Goal: Entertainment & Leisure: Consume media (video, audio)

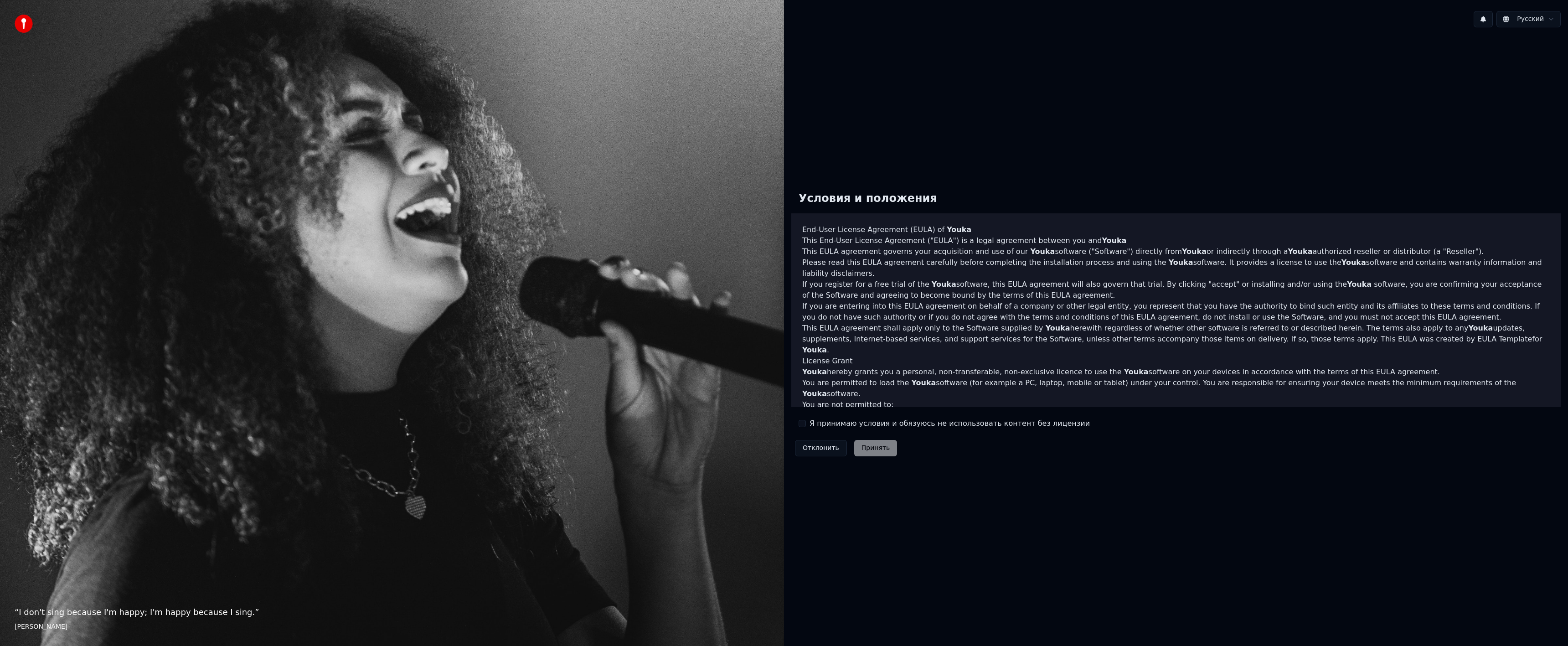
click at [804, 425] on button "Я принимаю условия и обязуюсь не использовать контент без лицензии" at bounding box center [802, 424] width 7 height 7
click at [870, 448] on button "Принять" at bounding box center [875, 448] width 43 height 16
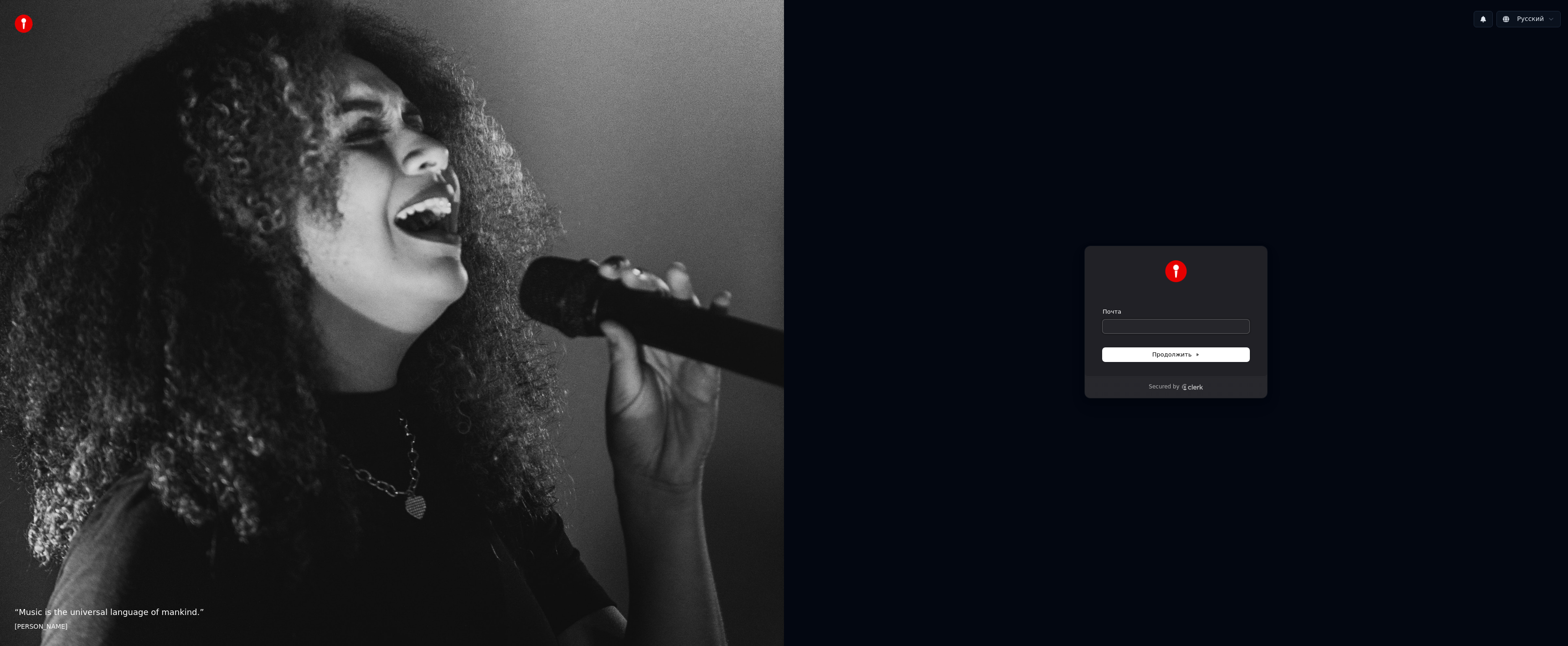
click at [1152, 327] on input "Почта" at bounding box center [1175, 326] width 147 height 13
type input "*"
drag, startPoint x: 1151, startPoint y: 329, endPoint x: 1157, endPoint y: 342, distance: 14.3
click at [1152, 331] on input "**********" at bounding box center [1175, 326] width 147 height 13
click at [1174, 355] on span "Продолжить" at bounding box center [1176, 354] width 48 height 8
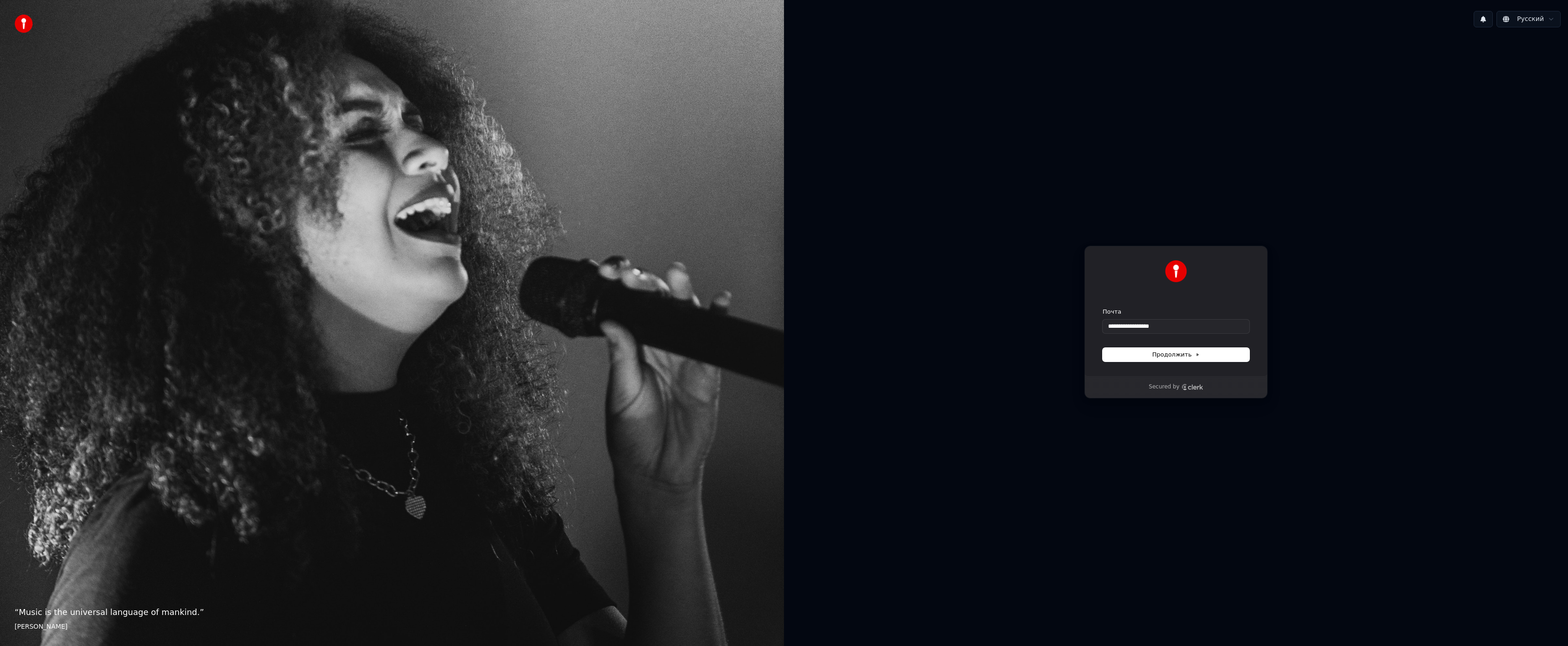
type input "**********"
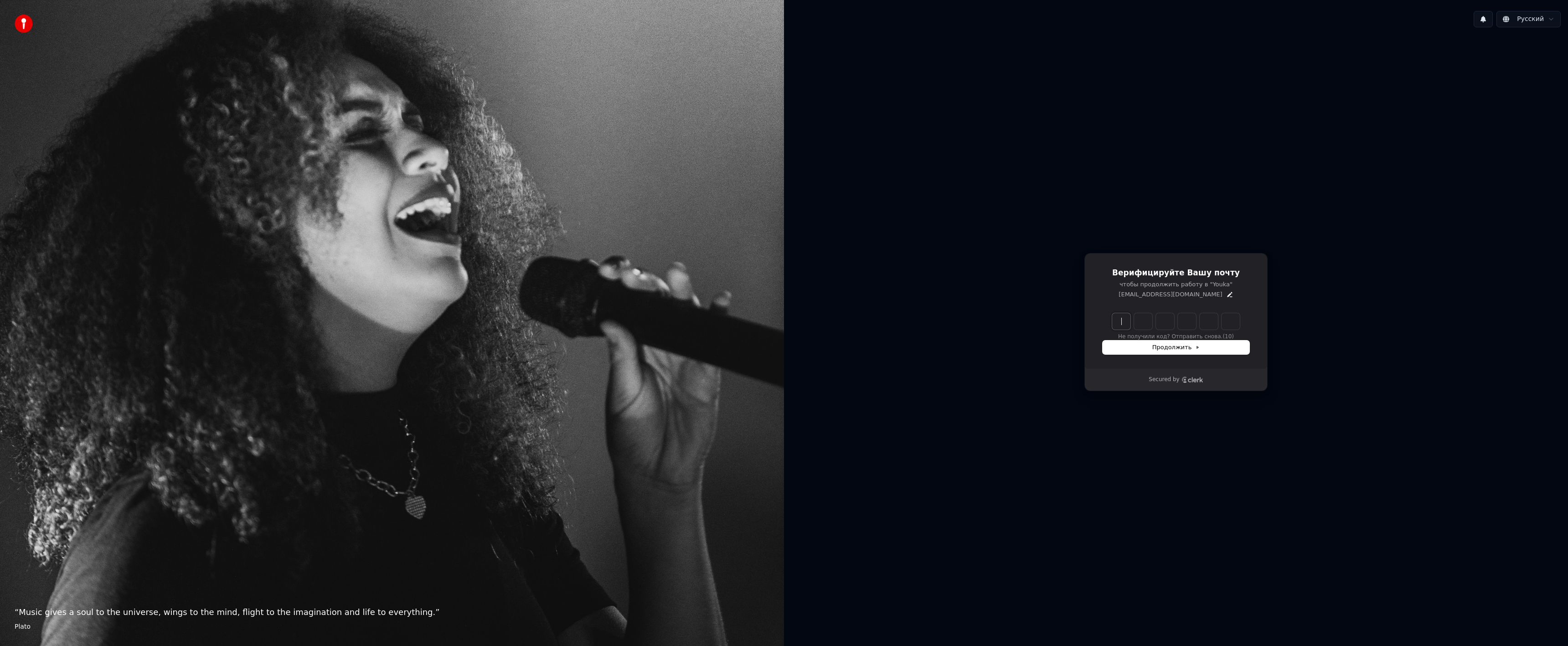
click at [1119, 320] on input "Enter verification code" at bounding box center [1185, 321] width 146 height 16
type input "******"
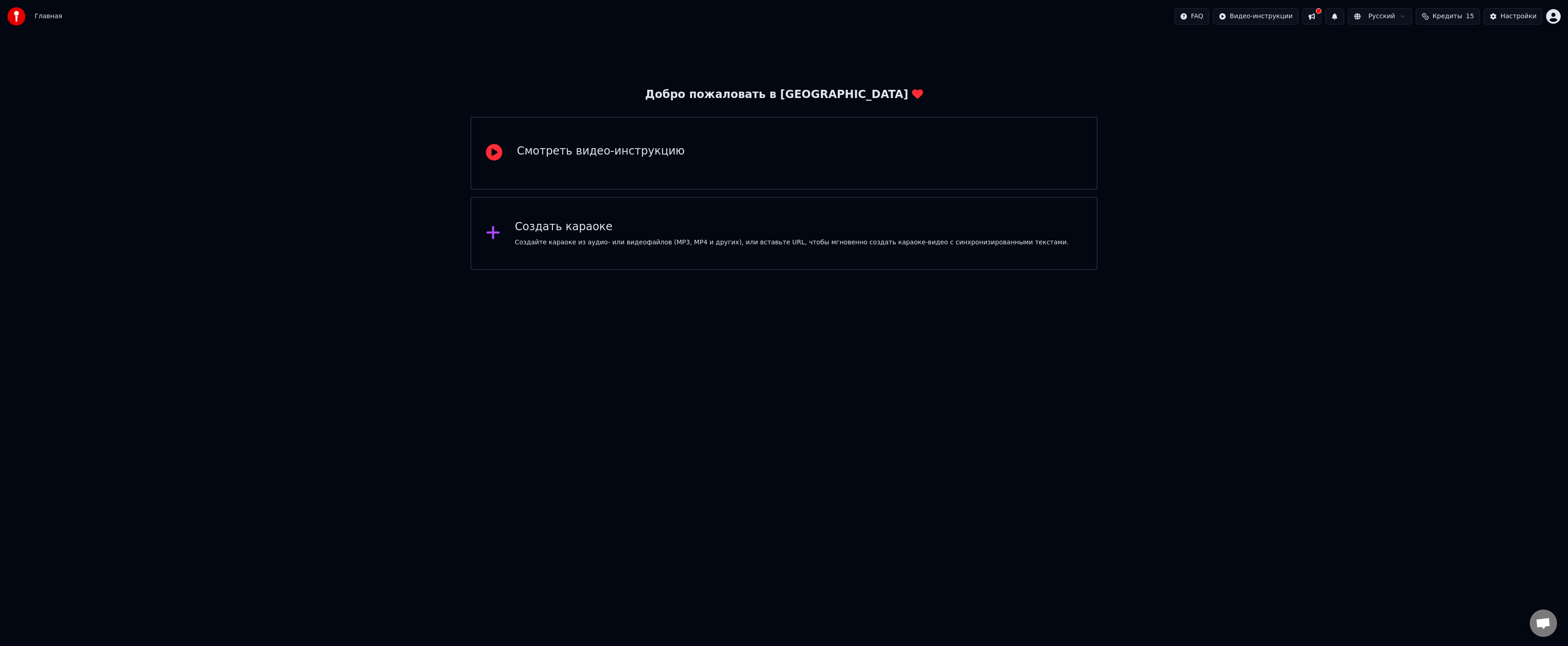
click at [617, 231] on div "Создать караоке" at bounding box center [792, 227] width 554 height 15
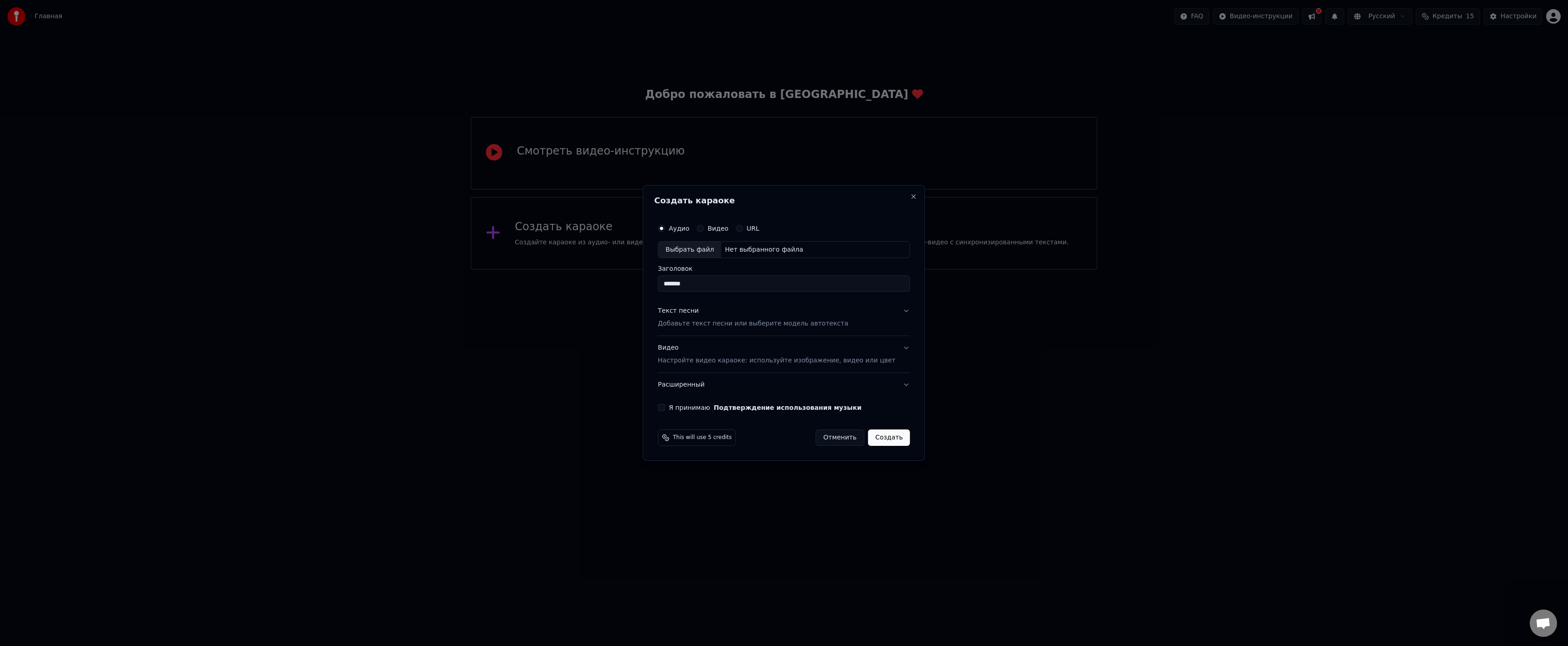
type input "*******"
click at [891, 346] on button "Видео Настройте видео караоке: используйте изображение, видео или цвет" at bounding box center [784, 355] width 252 height 37
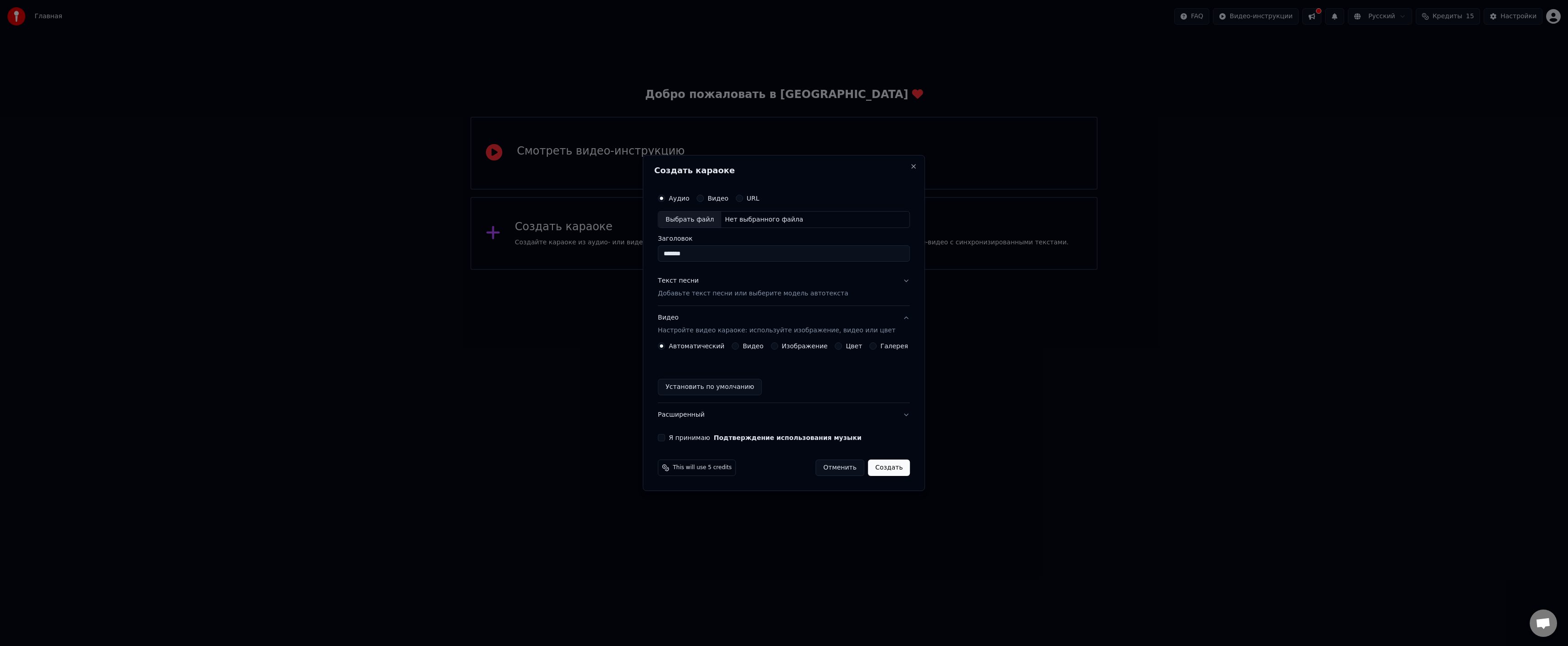
click at [898, 318] on button "Видео Настройте видео караоке: используйте изображение, видео или цвет" at bounding box center [784, 325] width 252 height 37
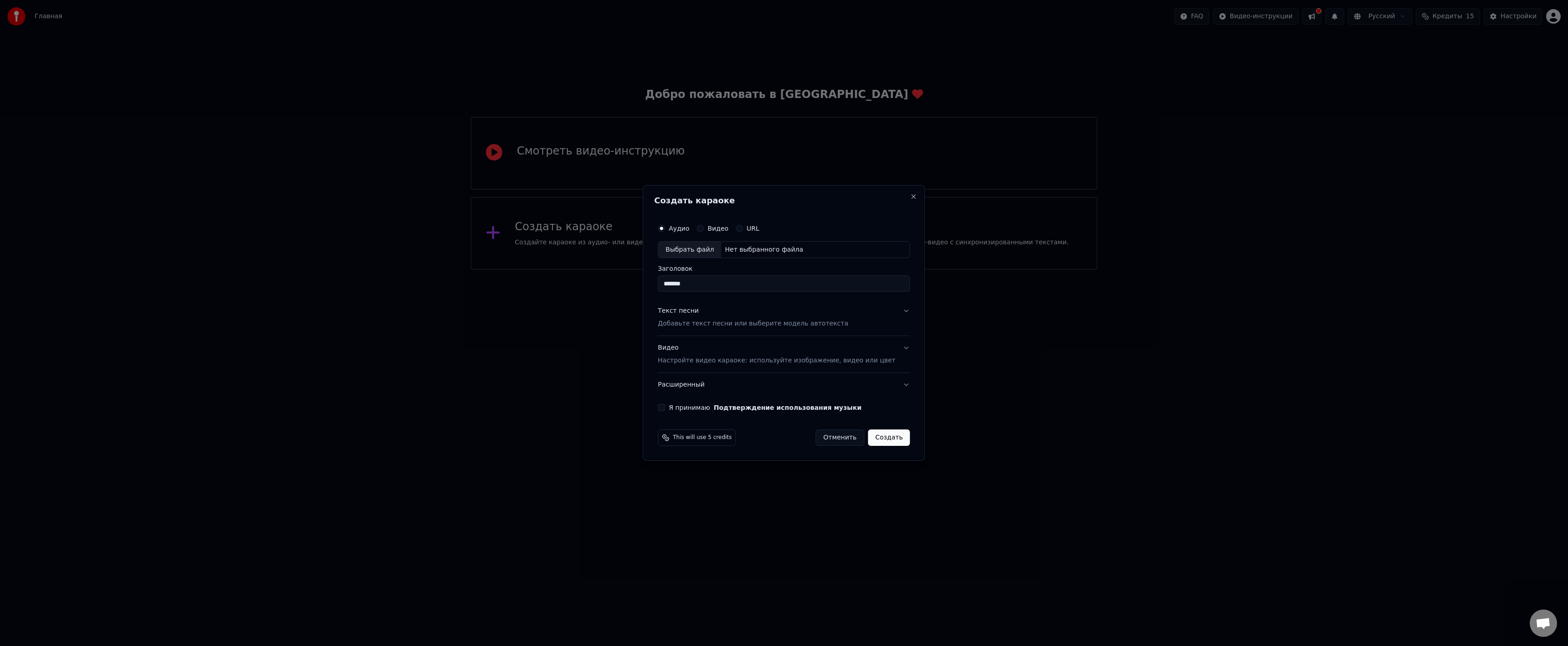
click at [665, 408] on button "Я принимаю Подтверждение использования музыки" at bounding box center [662, 407] width 7 height 7
drag, startPoint x: 728, startPoint y: 286, endPoint x: 649, endPoint y: 290, distance: 79.1
click at [649, 270] on body "Главная FAQ Видео-инструкции Русский Кредиты 15 Настройки Добро пожаловать в Yo…" at bounding box center [784, 135] width 1568 height 270
type input "*******"
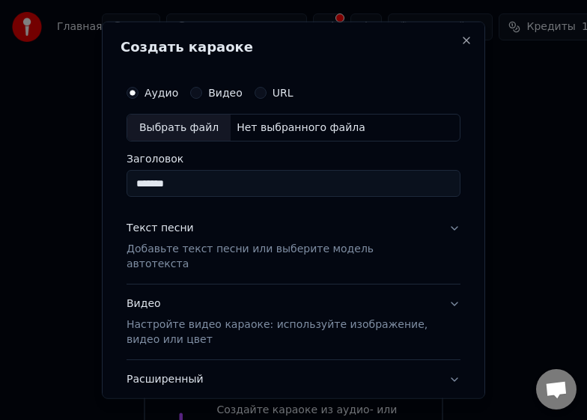
click at [438, 221] on button "Текст песни Добавьте текст песни или выберите модель автотекста" at bounding box center [294, 246] width 334 height 75
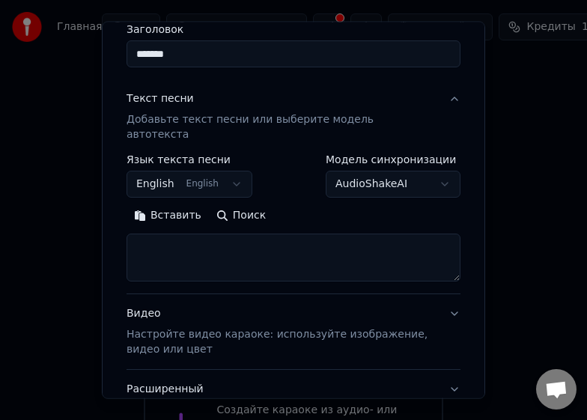
scroll to position [150, 0]
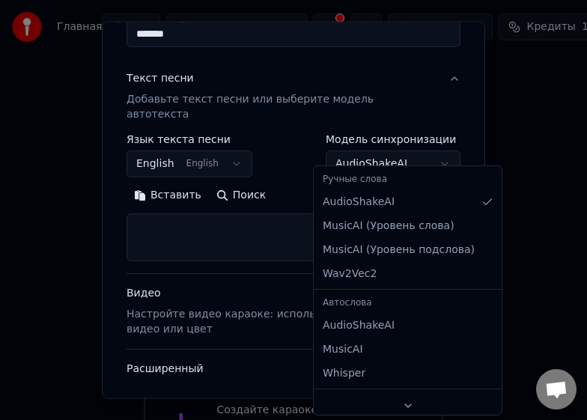
click at [429, 147] on body "**********" at bounding box center [293, 251] width 587 height 503
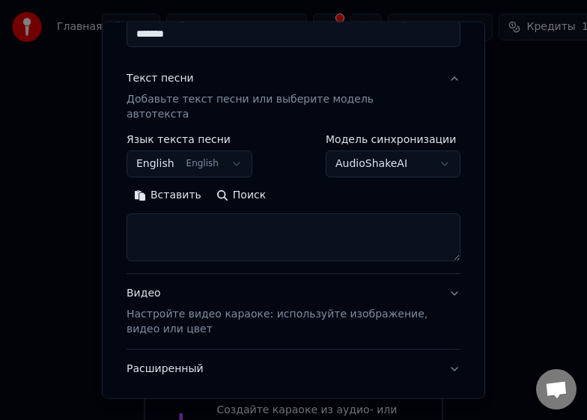
click at [219, 213] on textarea at bounding box center [294, 237] width 334 height 48
click at [194, 213] on textarea at bounding box center [294, 237] width 334 height 48
paste textarea "**********"
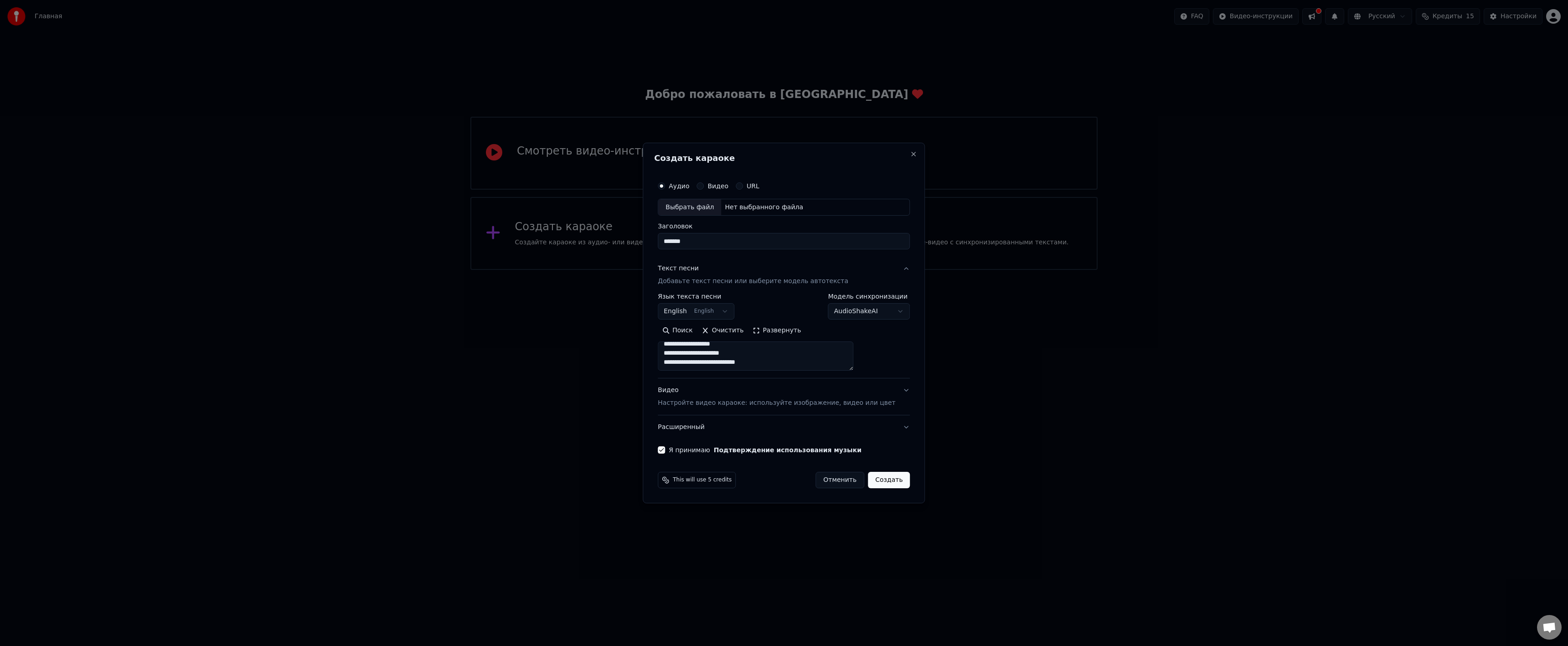
scroll to position [0, 0]
type textarea "**********"
click at [734, 270] on body "**********" at bounding box center [784, 135] width 1568 height 270
select select "**"
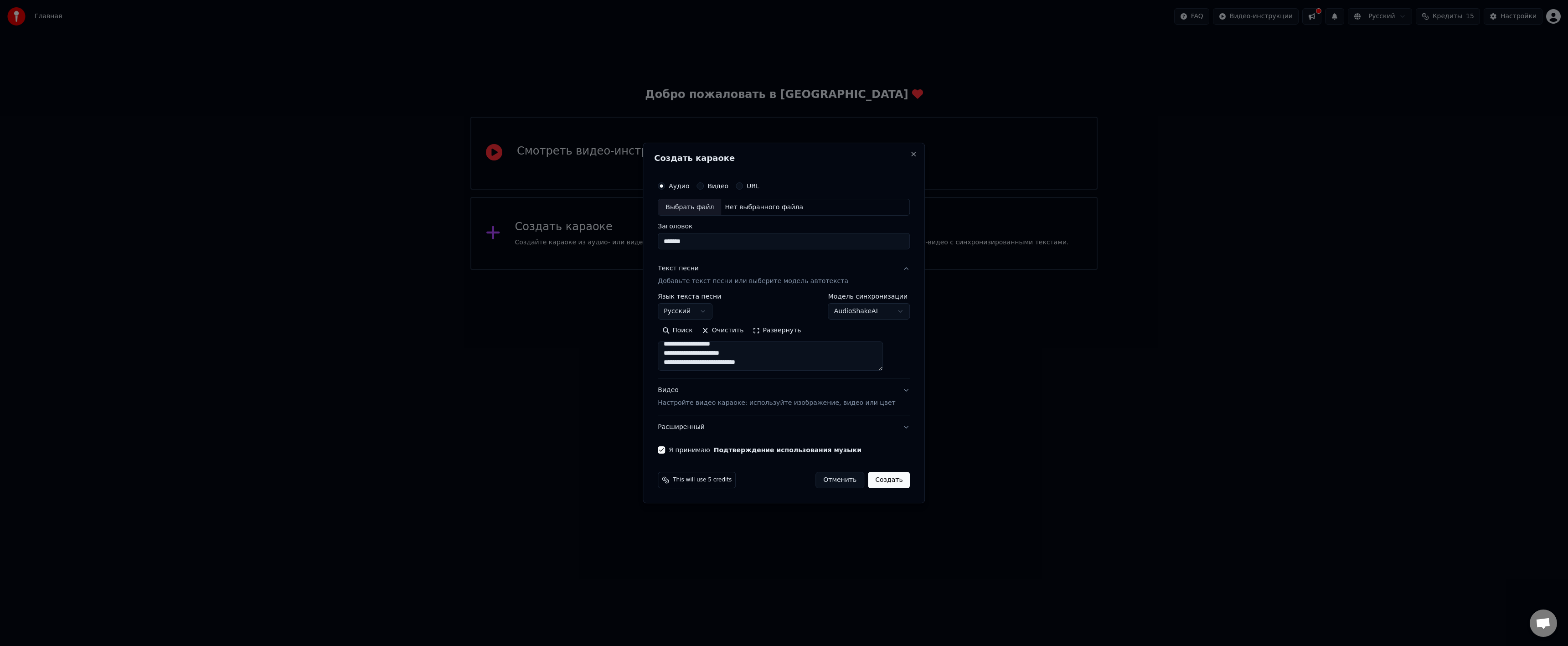
click at [884, 479] on button "Создать" at bounding box center [889, 480] width 42 height 16
click at [700, 198] on div "Выбрать файл" at bounding box center [689, 201] width 63 height 16
click at [878, 480] on button "Создать" at bounding box center [889, 480] width 42 height 16
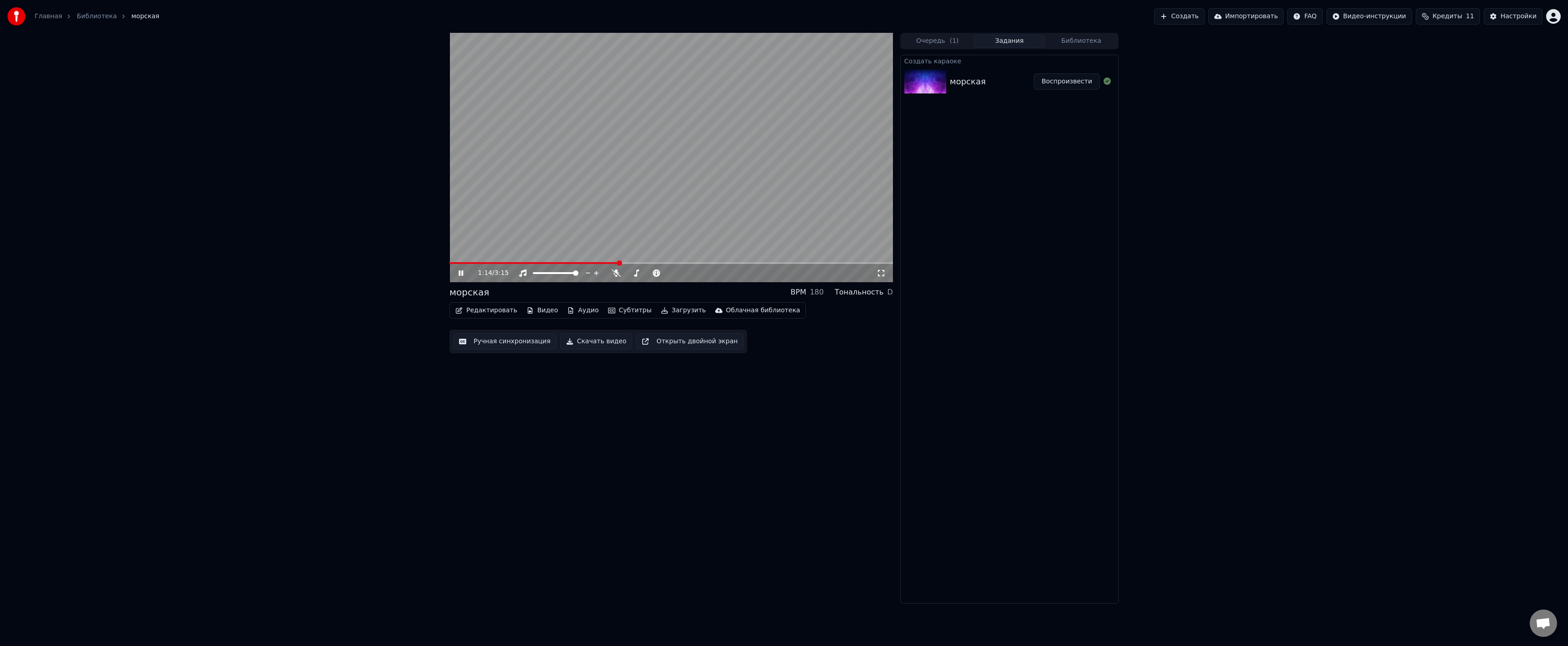
click at [880, 273] on icon at bounding box center [881, 273] width 9 height 7
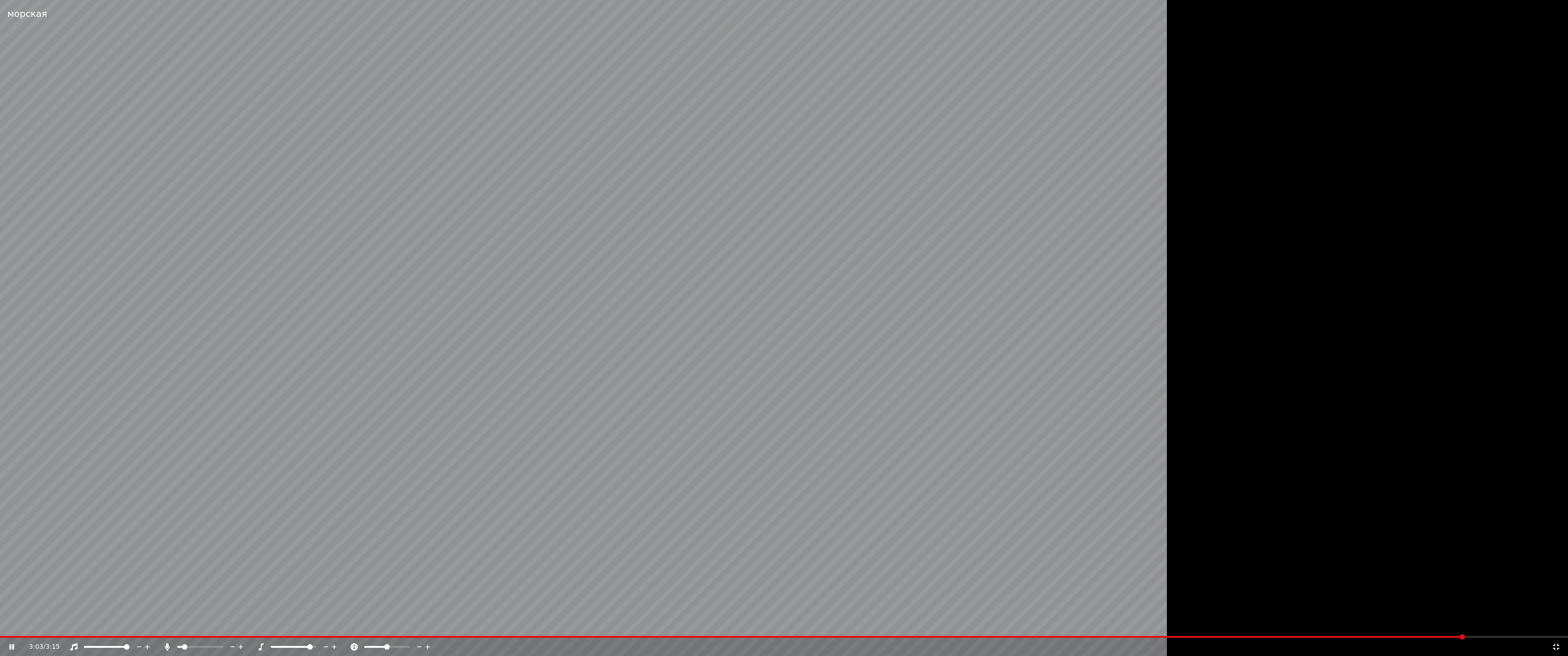
click at [313, 645] on span at bounding box center [310, 647] width 5 height 5
click at [289, 636] on video at bounding box center [656, 328] width 1313 height 656
click at [298, 645] on span at bounding box center [293, 647] width 46 height 2
click at [265, 580] on video at bounding box center [656, 328] width 1313 height 656
click at [327, 645] on icon at bounding box center [326, 647] width 9 height 9
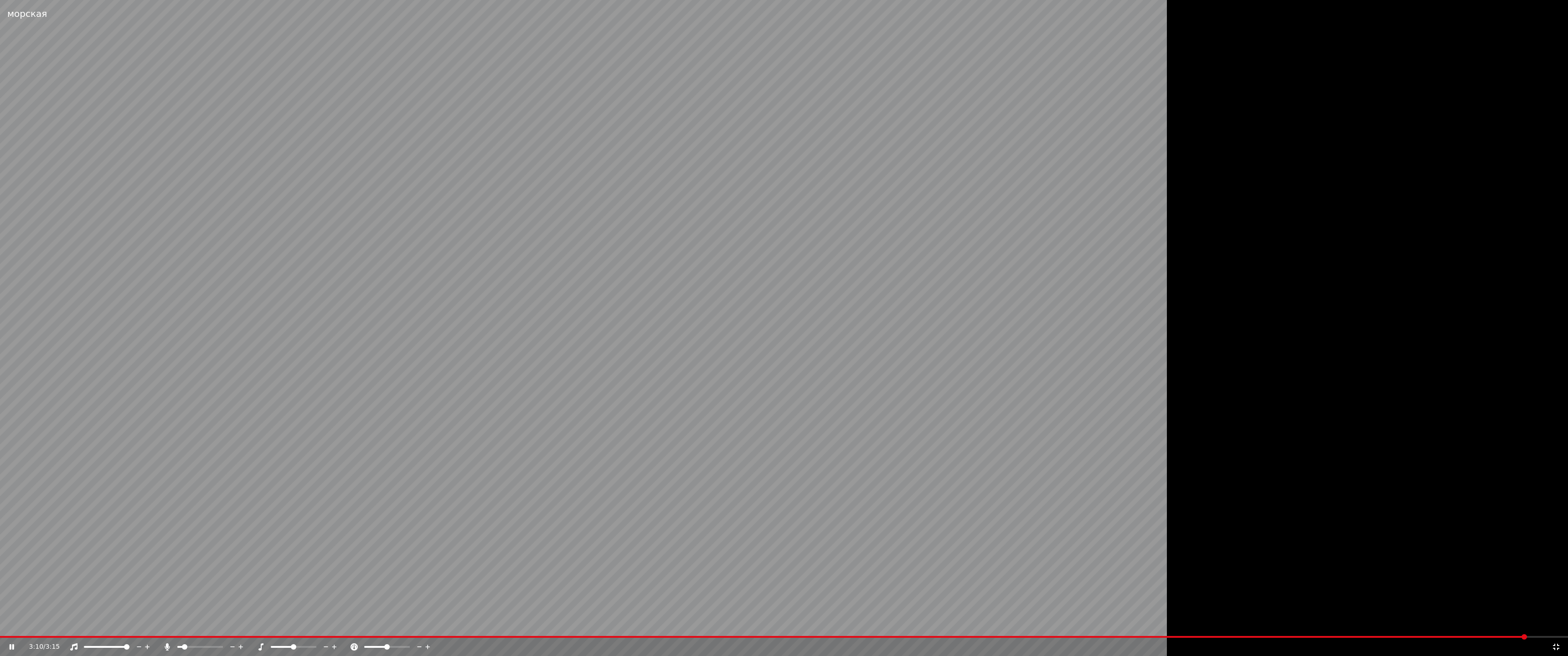
click at [327, 645] on icon at bounding box center [326, 647] width 9 height 9
click at [9, 635] on video at bounding box center [656, 328] width 1313 height 656
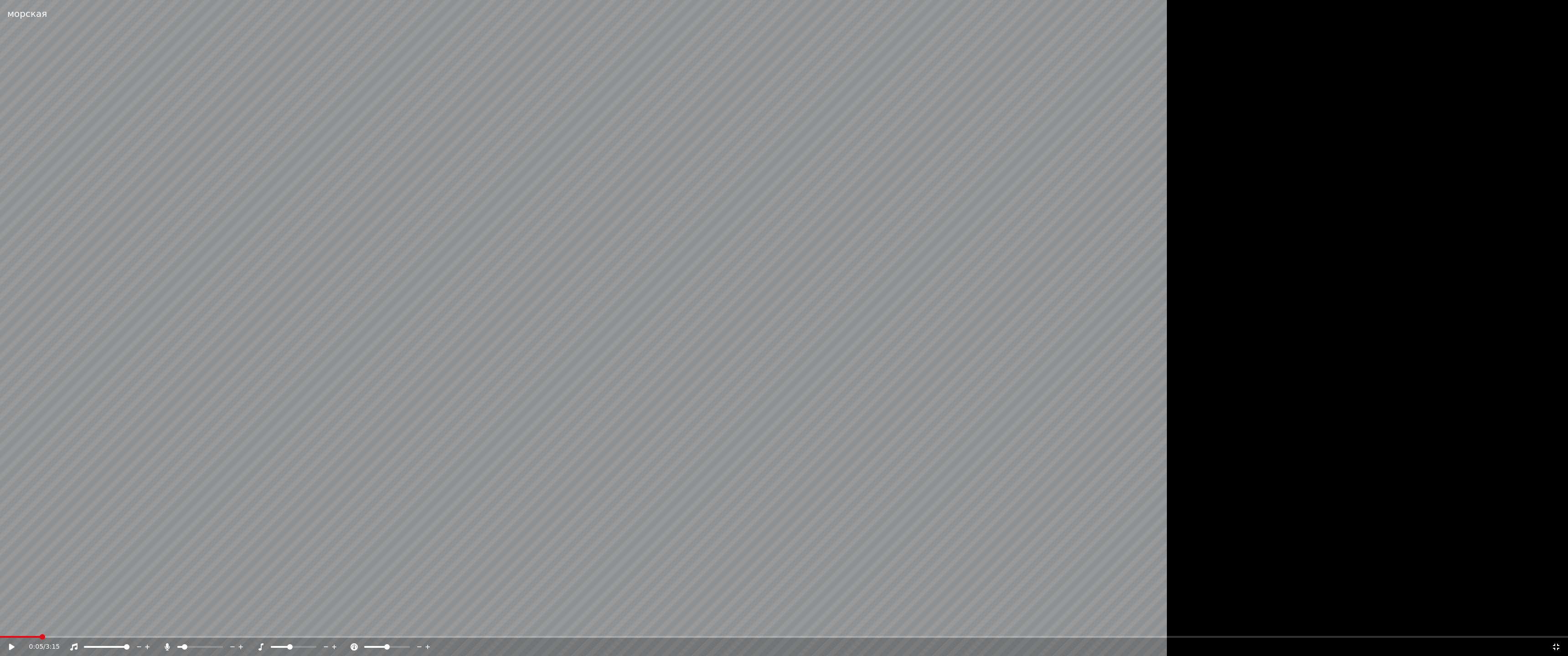
click at [40, 637] on span at bounding box center [20, 637] width 40 height 2
click at [15, 645] on icon at bounding box center [18, 647] width 22 height 7
click at [335, 644] on icon at bounding box center [334, 647] width 9 height 9
click at [149, 645] on icon at bounding box center [147, 647] width 9 height 9
click at [232, 645] on icon at bounding box center [233, 647] width 9 height 9
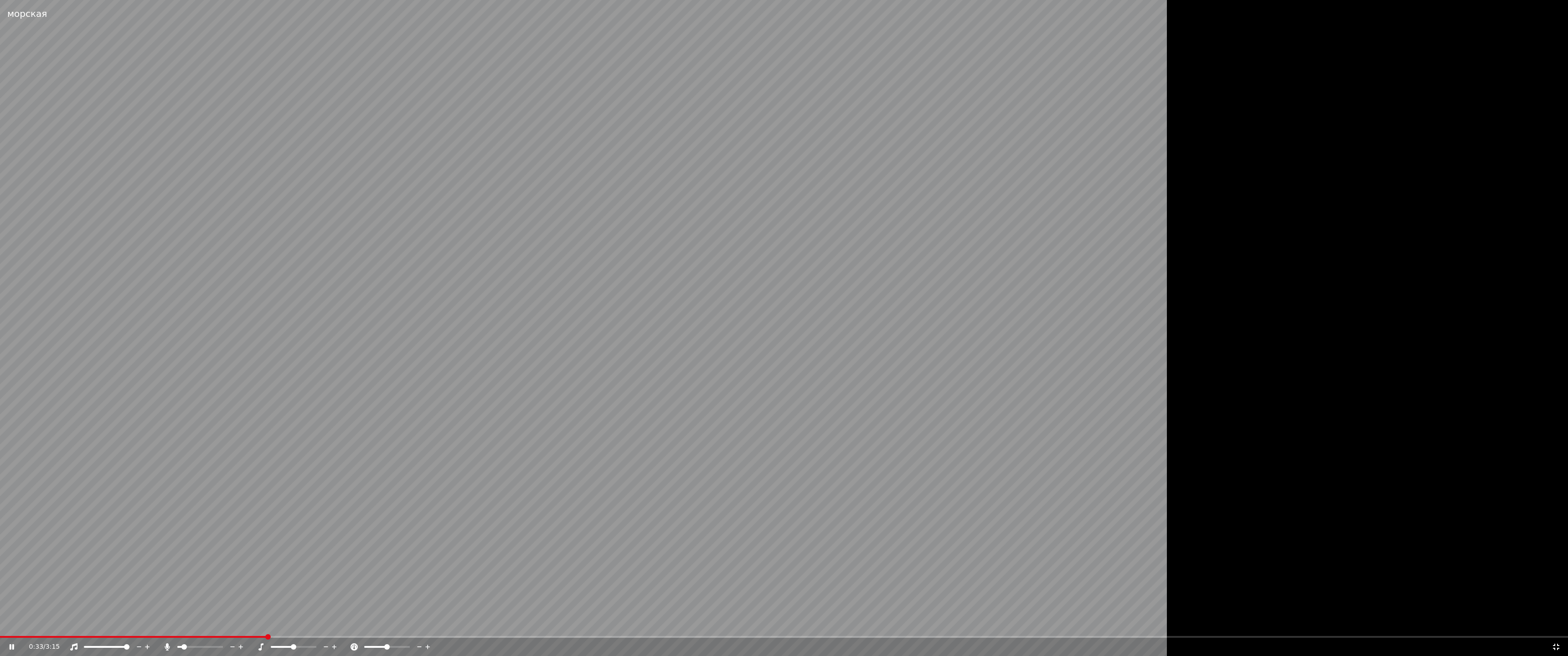
click at [230, 645] on icon at bounding box center [233, 647] width 9 height 9
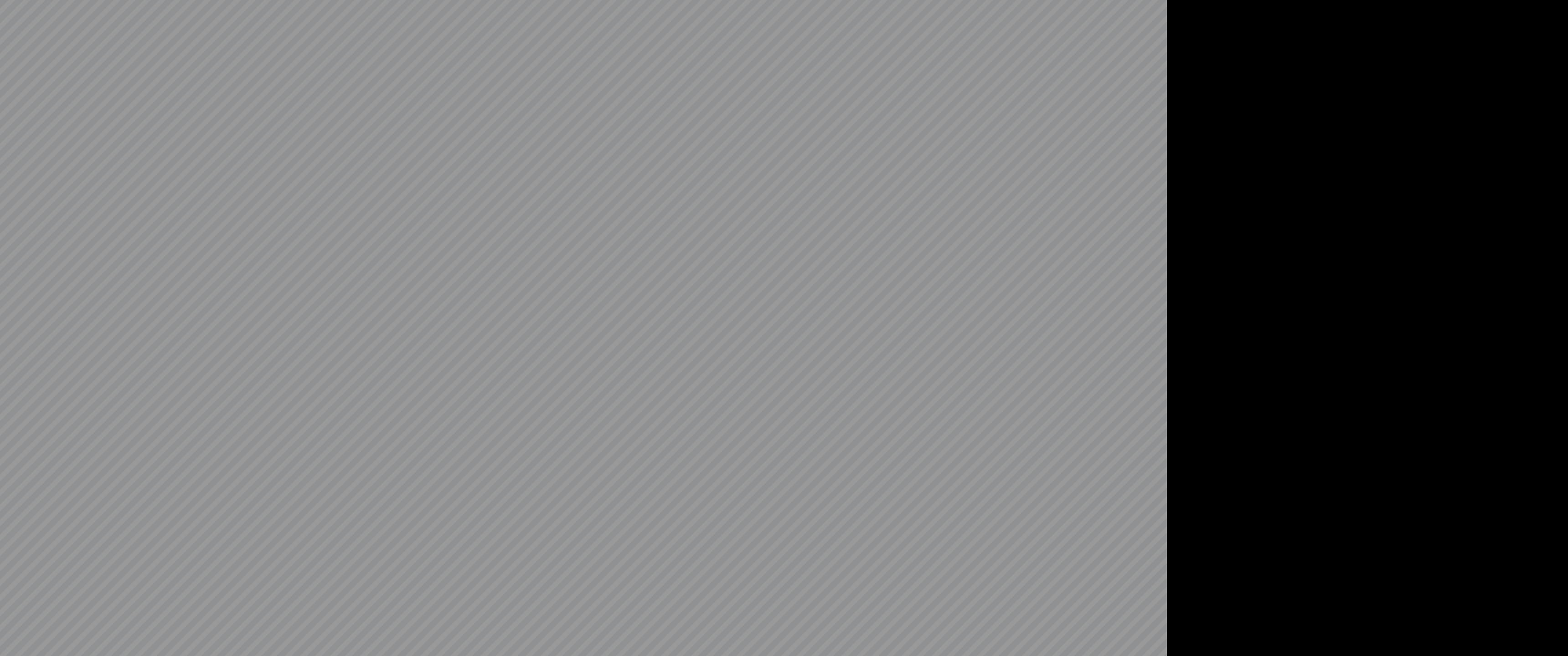
click at [230, 645] on video at bounding box center [656, 328] width 1313 height 656
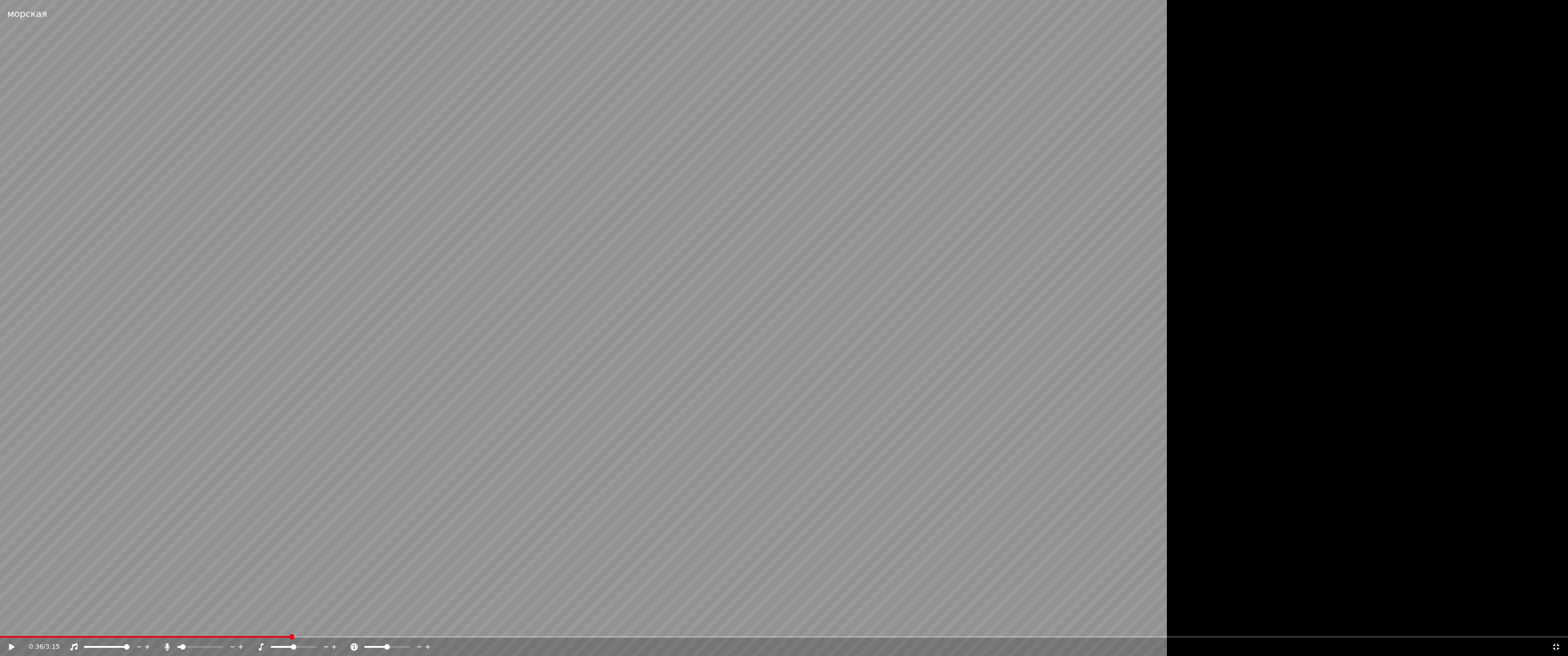
click at [230, 645] on icon at bounding box center [233, 647] width 9 height 9
click at [226, 573] on video at bounding box center [656, 328] width 1313 height 656
click at [233, 645] on icon at bounding box center [233, 647] width 9 height 9
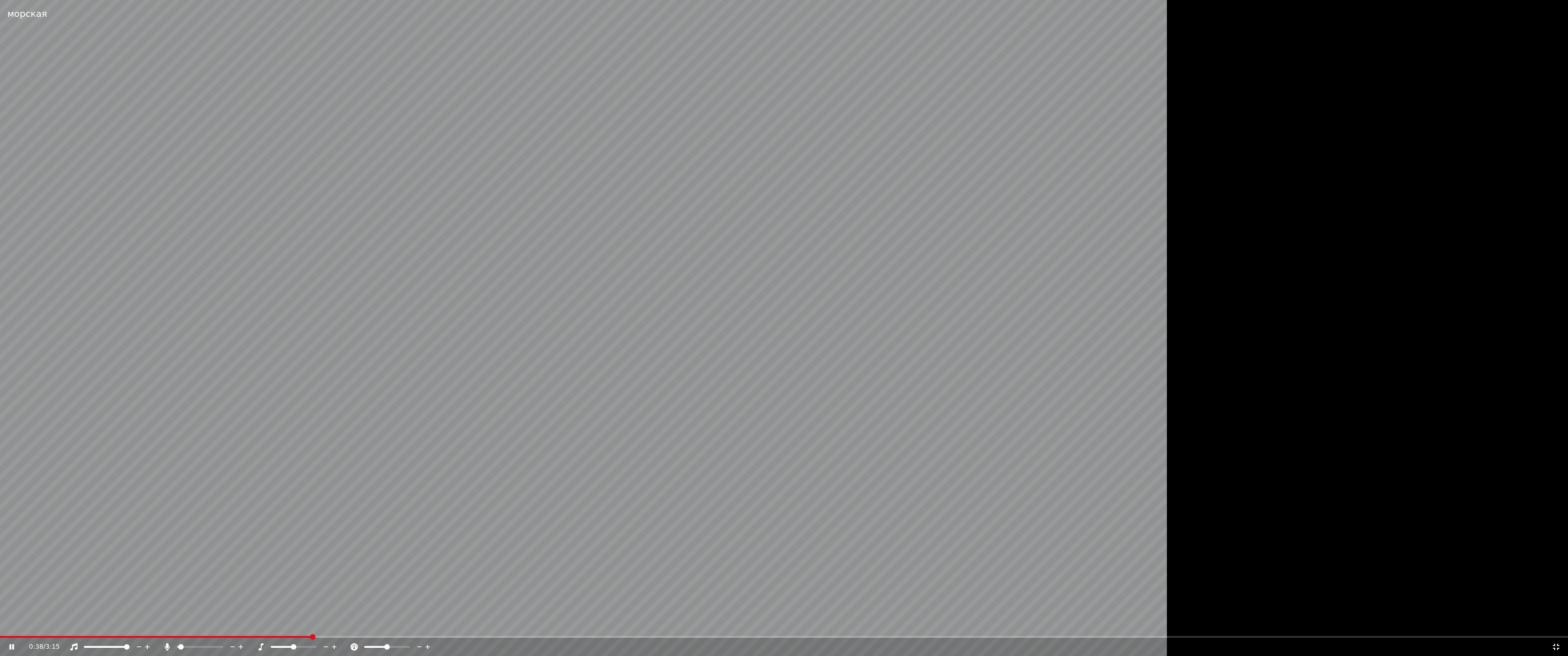
click at [233, 645] on icon at bounding box center [233, 647] width 9 height 9
click at [234, 645] on icon at bounding box center [233, 647] width 9 height 9
click at [242, 645] on icon at bounding box center [241, 647] width 9 height 9
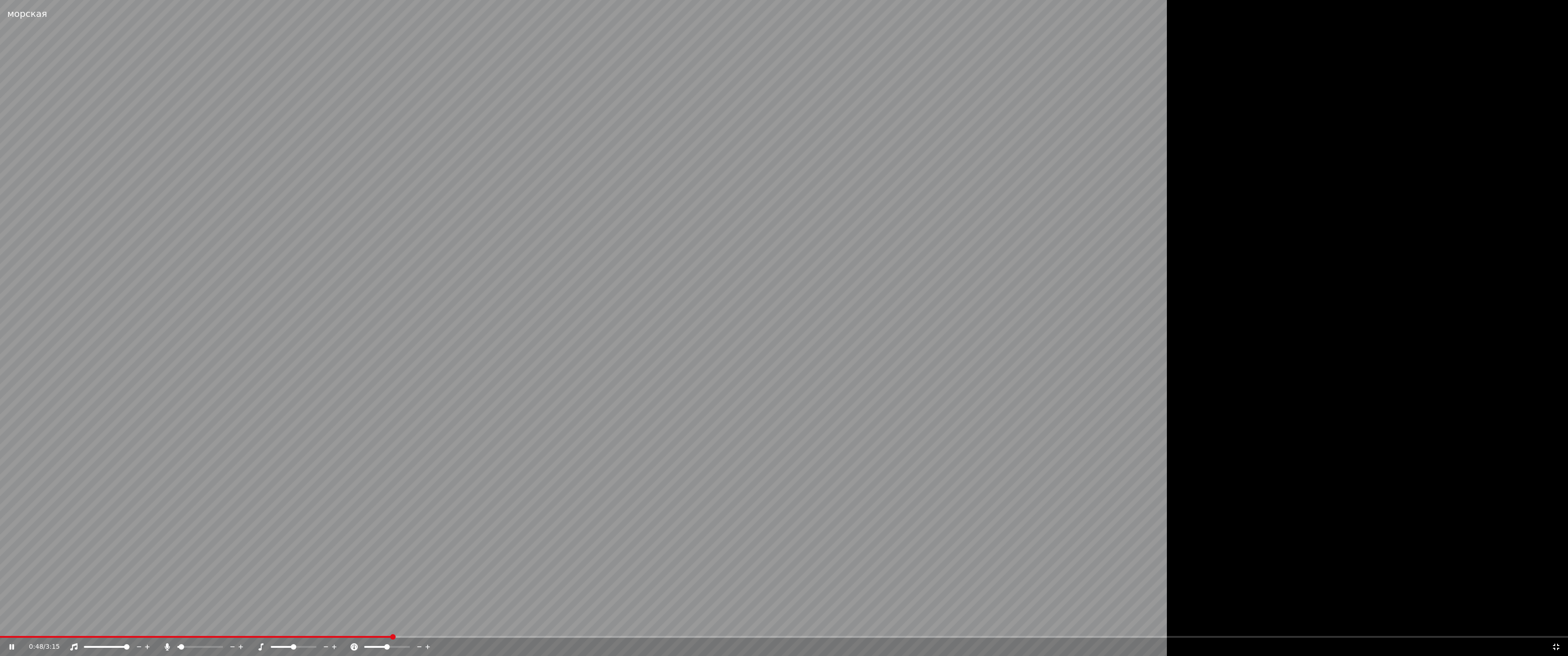
click at [242, 645] on icon at bounding box center [241, 647] width 9 height 9
click at [429, 645] on icon at bounding box center [428, 647] width 9 height 9
click at [425, 645] on icon at bounding box center [428, 647] width 9 height 9
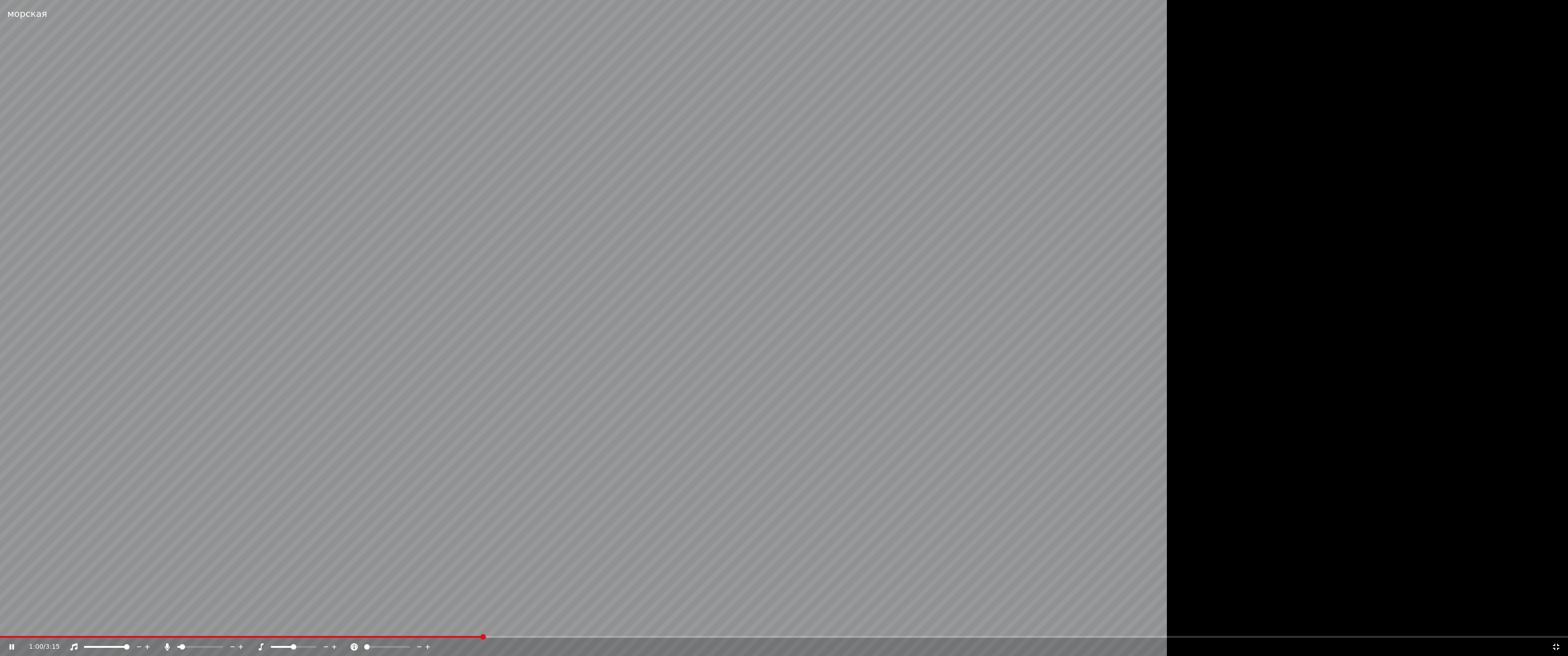
click at [379, 645] on div at bounding box center [395, 647] width 74 height 9
drag, startPoint x: 352, startPoint y: 648, endPoint x: 362, endPoint y: 646, distance: 10.2
click at [360, 645] on div at bounding box center [391, 647] width 83 height 9
click at [421, 645] on icon at bounding box center [419, 647] width 9 height 9
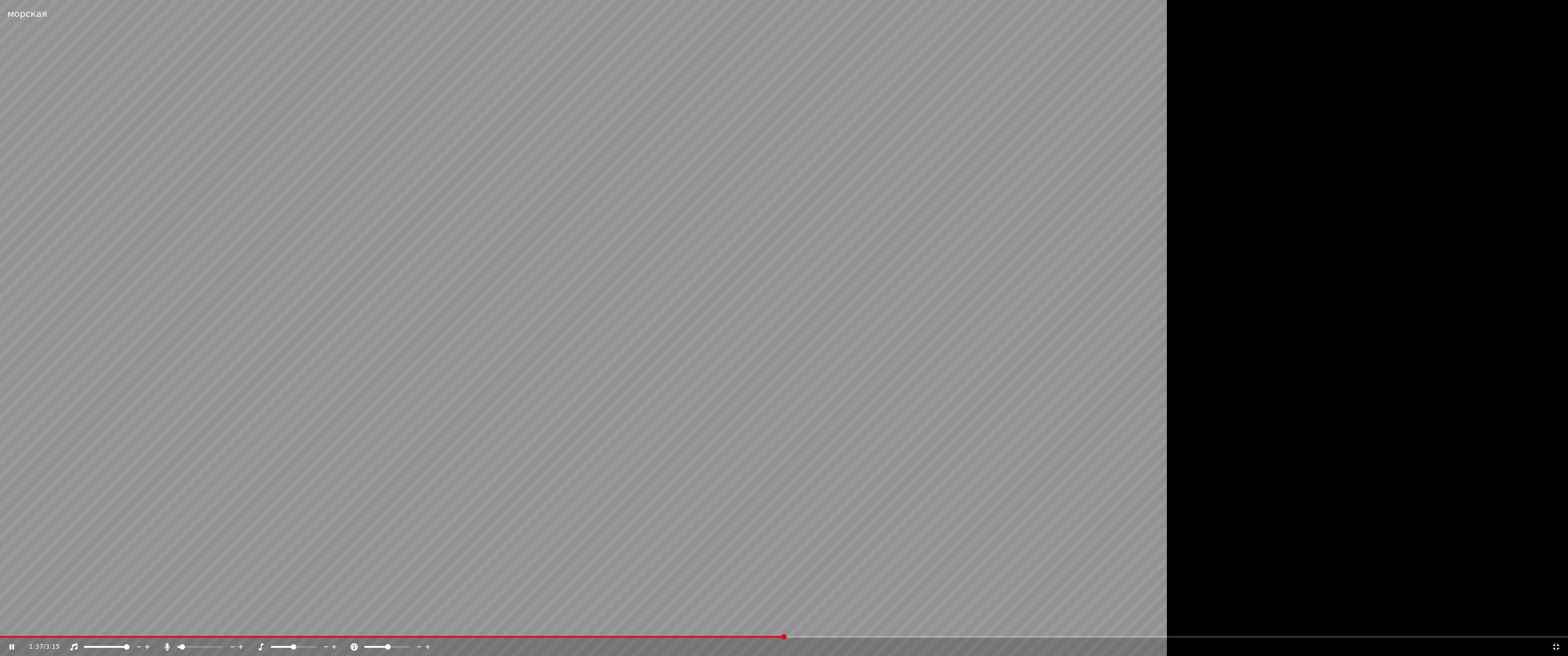
click at [234, 645] on icon at bounding box center [233, 647] width 9 height 9
click at [418, 645] on icon at bounding box center [419, 647] width 9 height 9
click at [1201, 422] on div at bounding box center [784, 328] width 1568 height 656
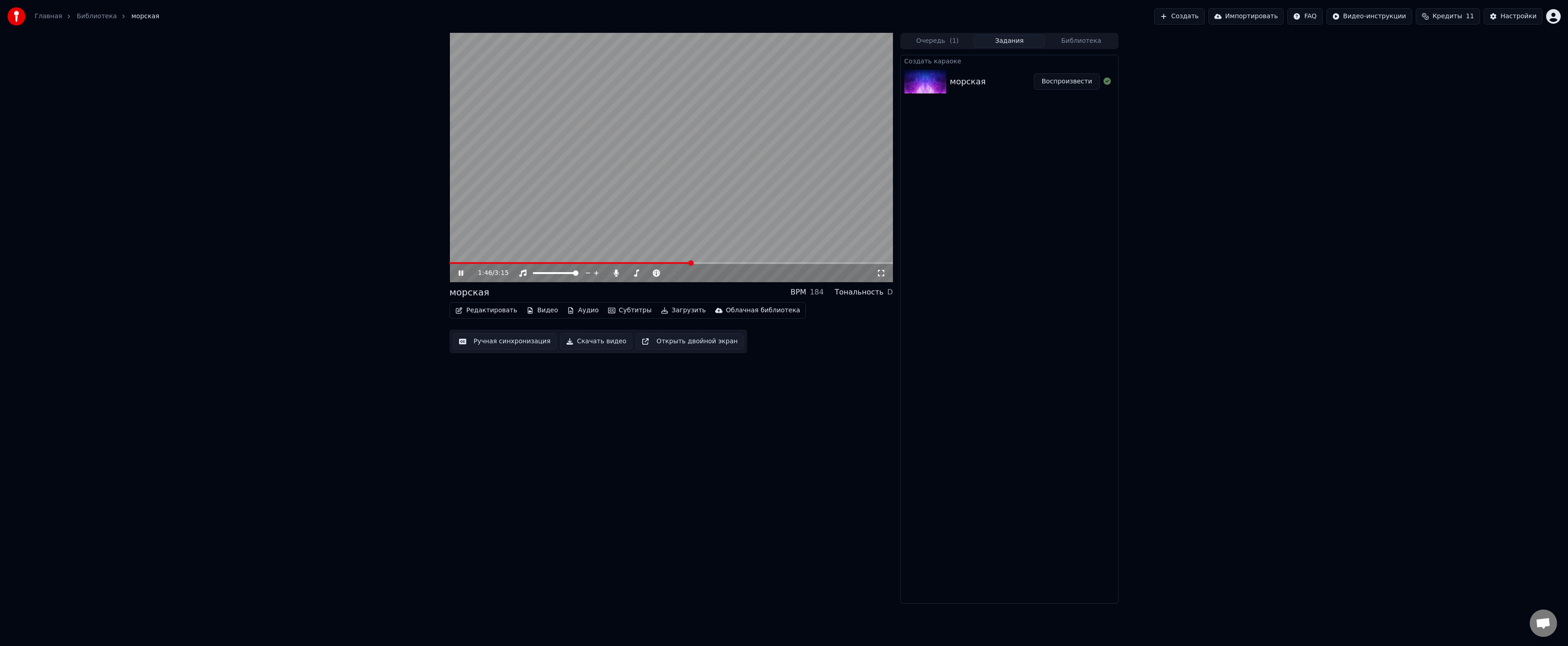
click at [1247, 19] on button "Импортировать" at bounding box center [1246, 16] width 75 height 16
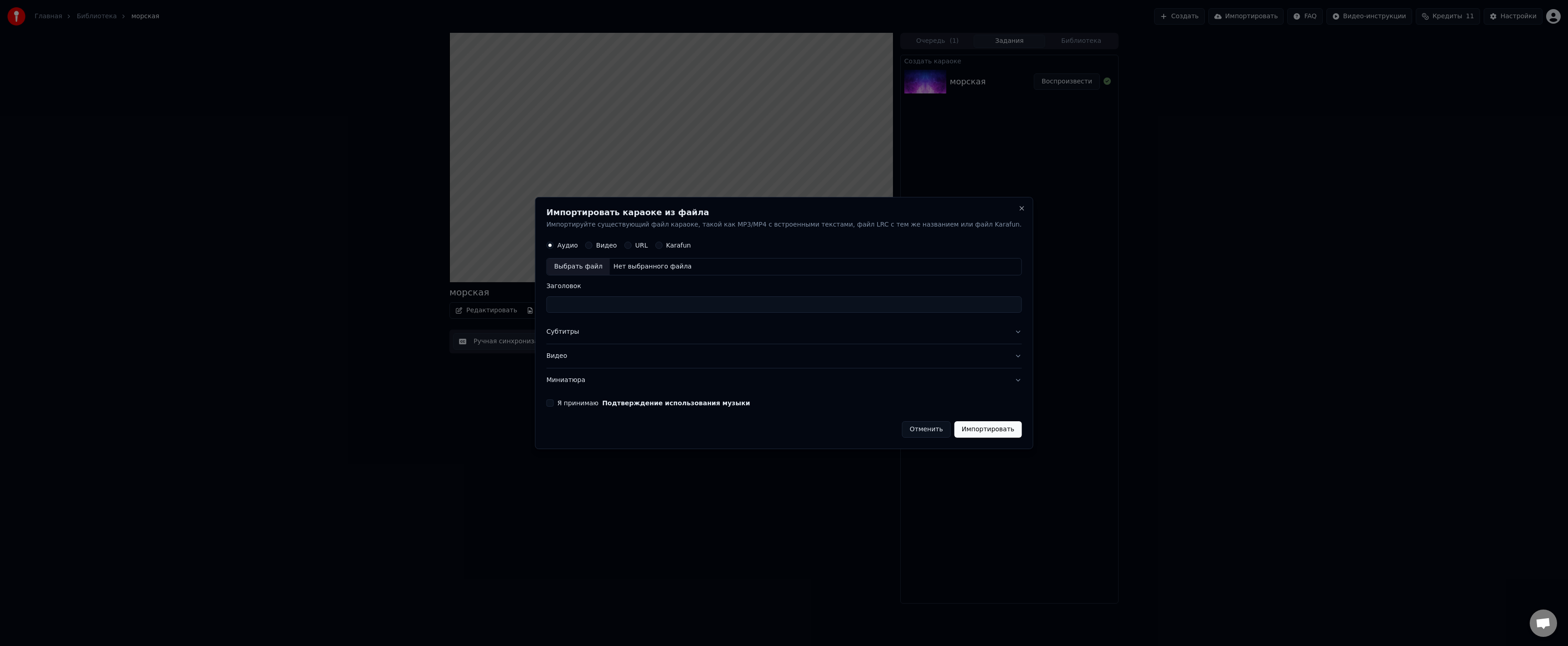
click at [617, 244] on label "Видео" at bounding box center [606, 245] width 21 height 6
click at [592, 244] on button "Видео" at bounding box center [589, 246] width 7 height 7
click at [902, 427] on button "Отменить" at bounding box center [926, 429] width 49 height 16
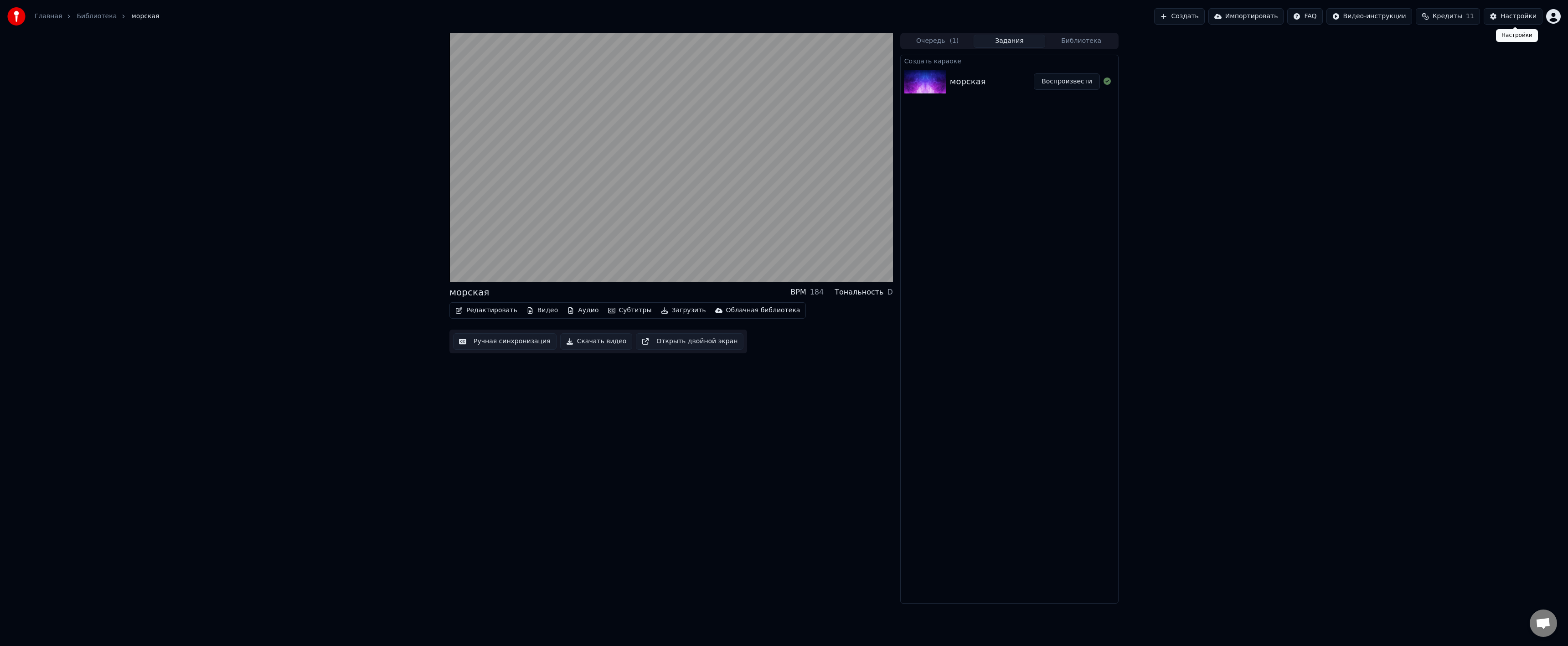
click at [1527, 19] on div "Настройки" at bounding box center [1518, 16] width 36 height 9
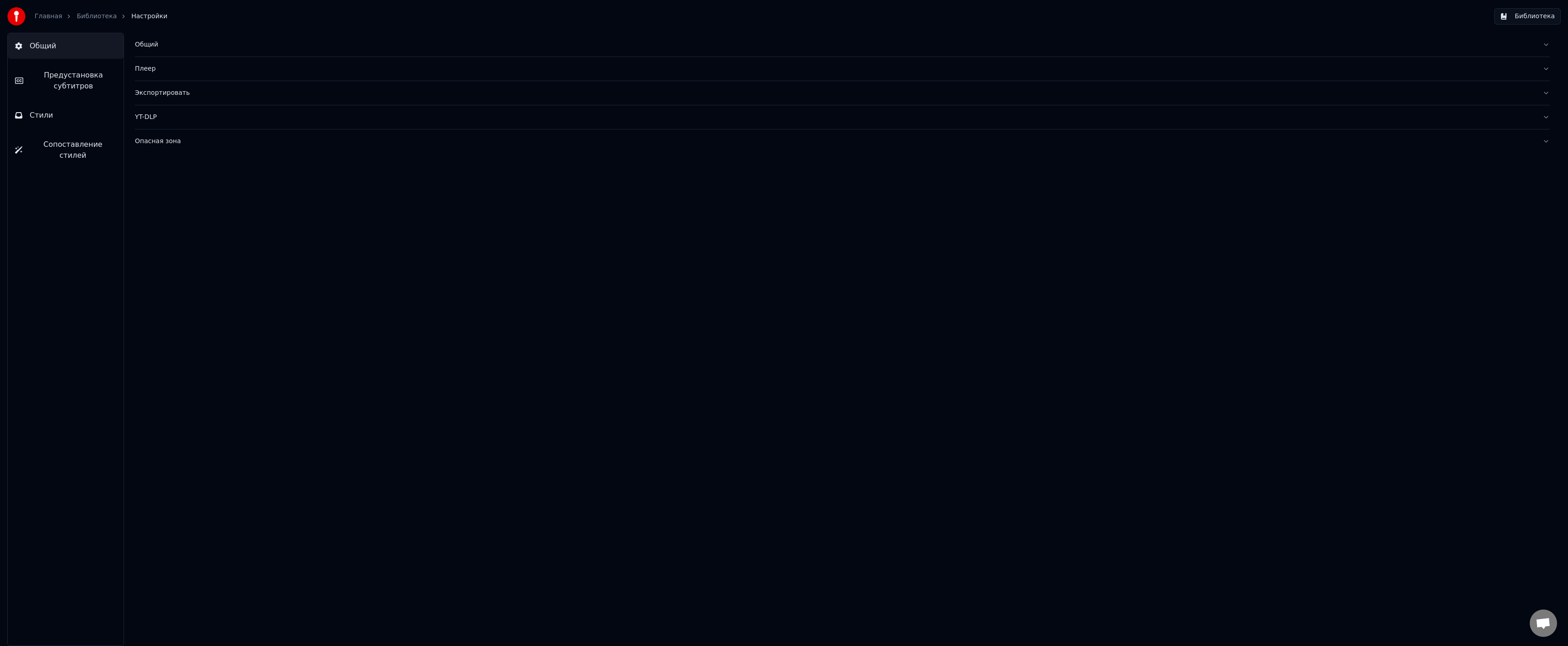
click at [105, 15] on link "Библиотека" at bounding box center [97, 16] width 40 height 9
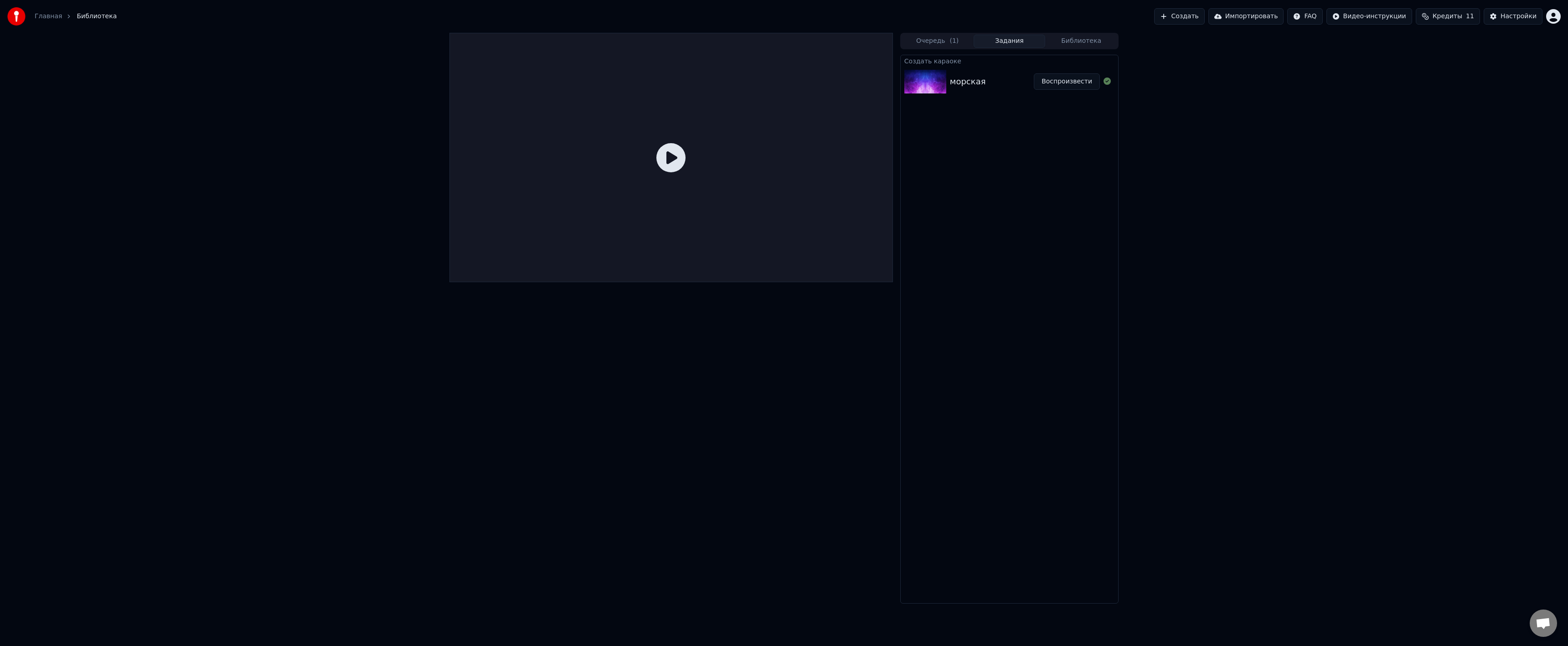
click at [957, 84] on div "морская" at bounding box center [968, 82] width 36 height 13
click at [1066, 80] on button "Воспроизвести" at bounding box center [1066, 82] width 66 height 16
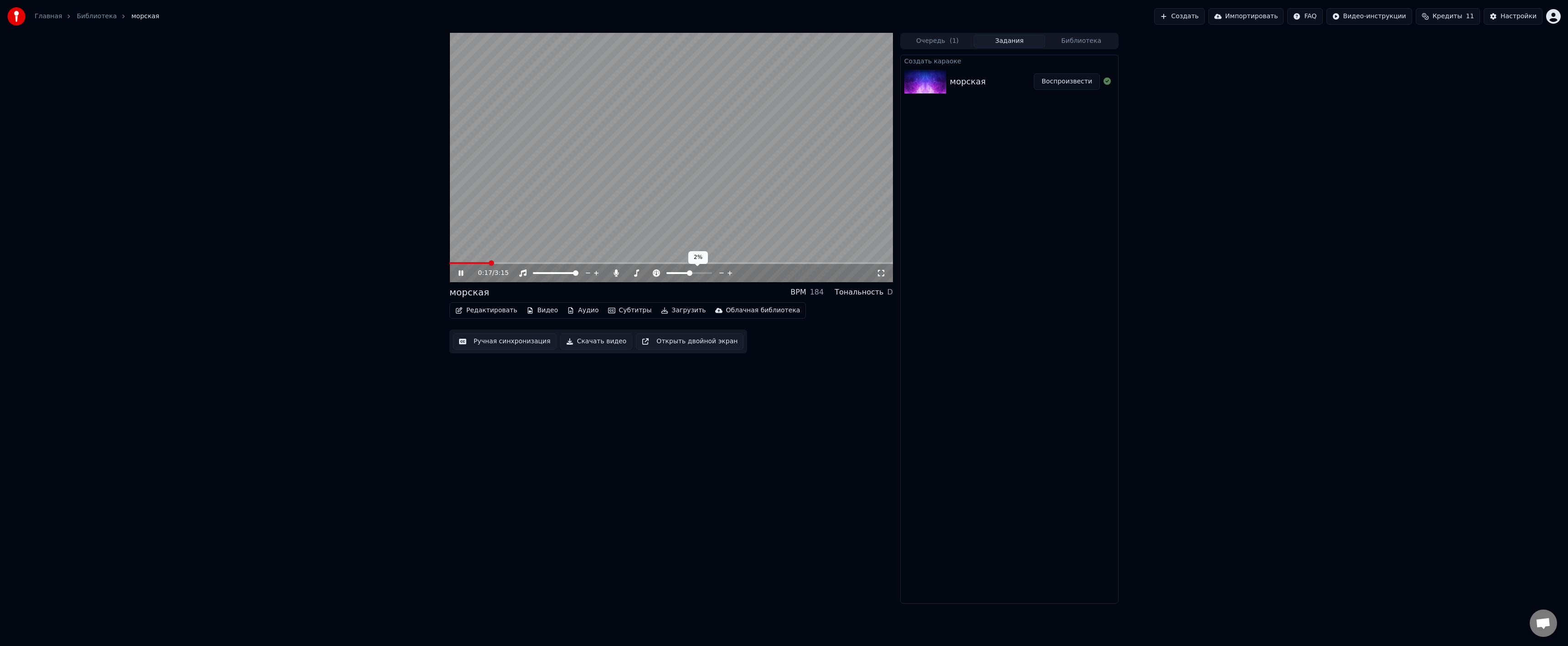
click at [721, 273] on icon at bounding box center [722, 273] width 9 height 9
click at [598, 342] on button "Скачать видео" at bounding box center [596, 341] width 72 height 16
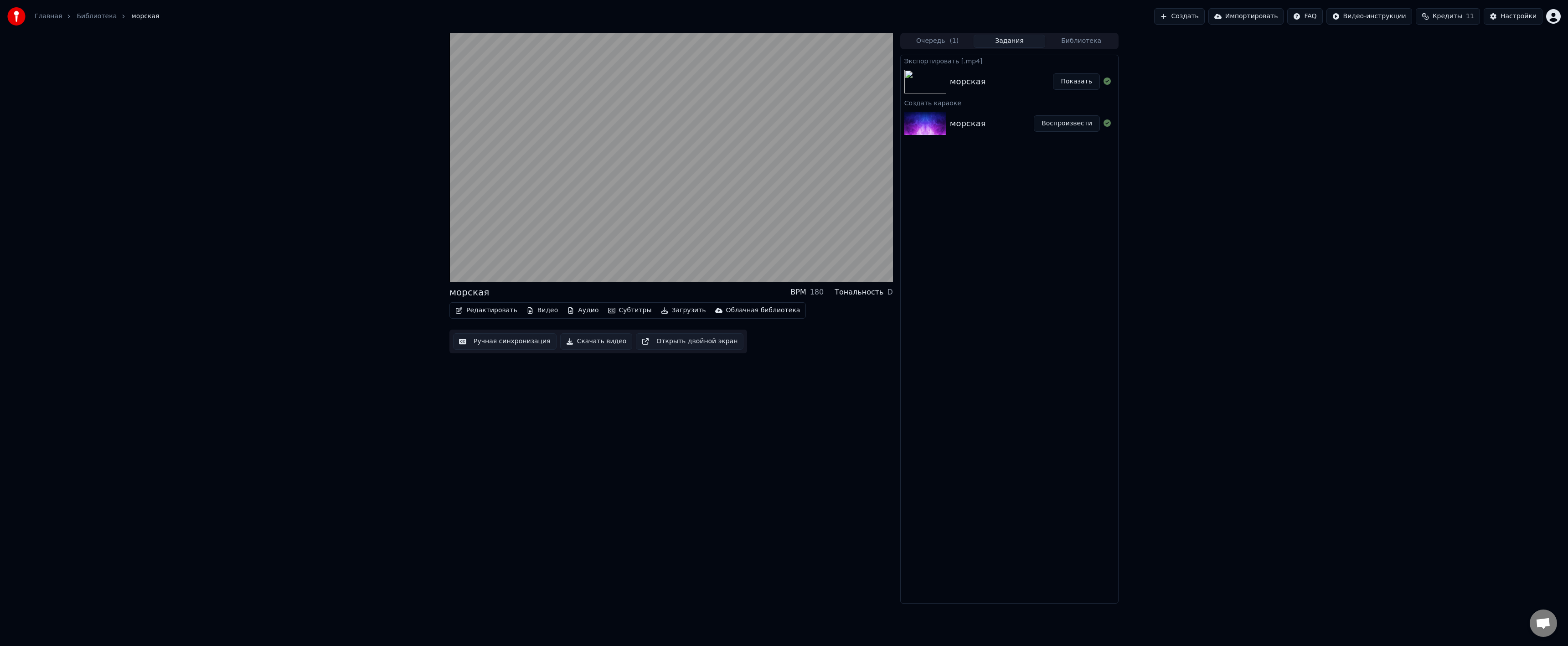
click at [1077, 82] on button "Показать" at bounding box center [1076, 82] width 47 height 16
click at [691, 204] on video at bounding box center [671, 158] width 444 height 250
click at [1088, 83] on button "Показать" at bounding box center [1076, 82] width 47 height 16
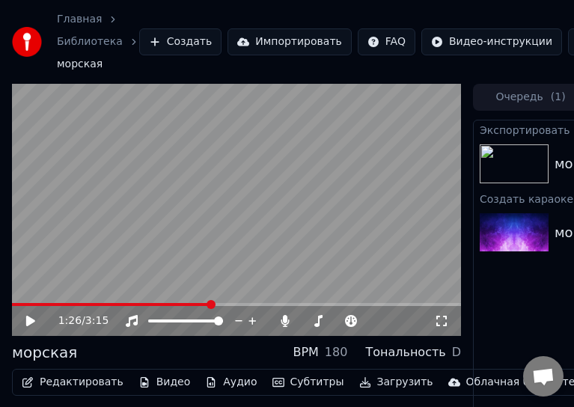
click at [369, 234] on video at bounding box center [236, 210] width 449 height 253
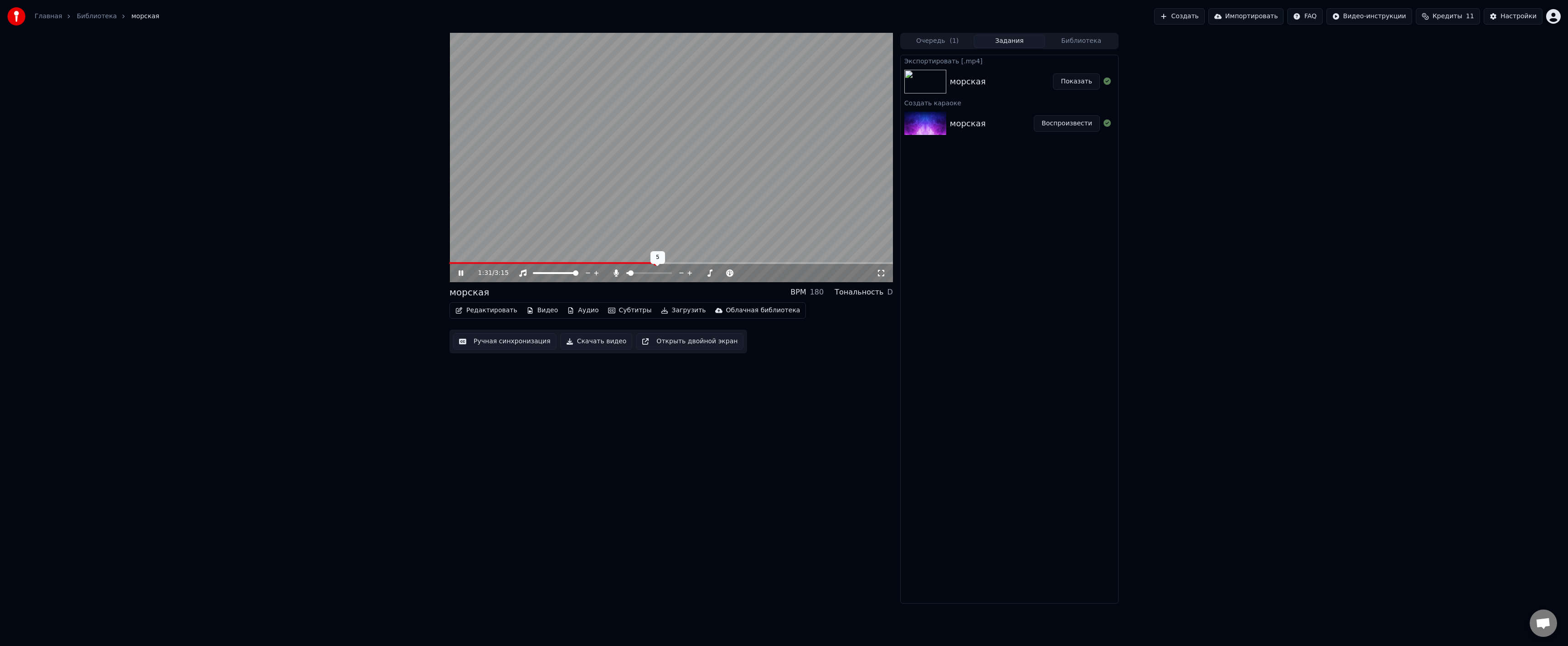
click at [690, 271] on icon at bounding box center [690, 273] width 9 height 9
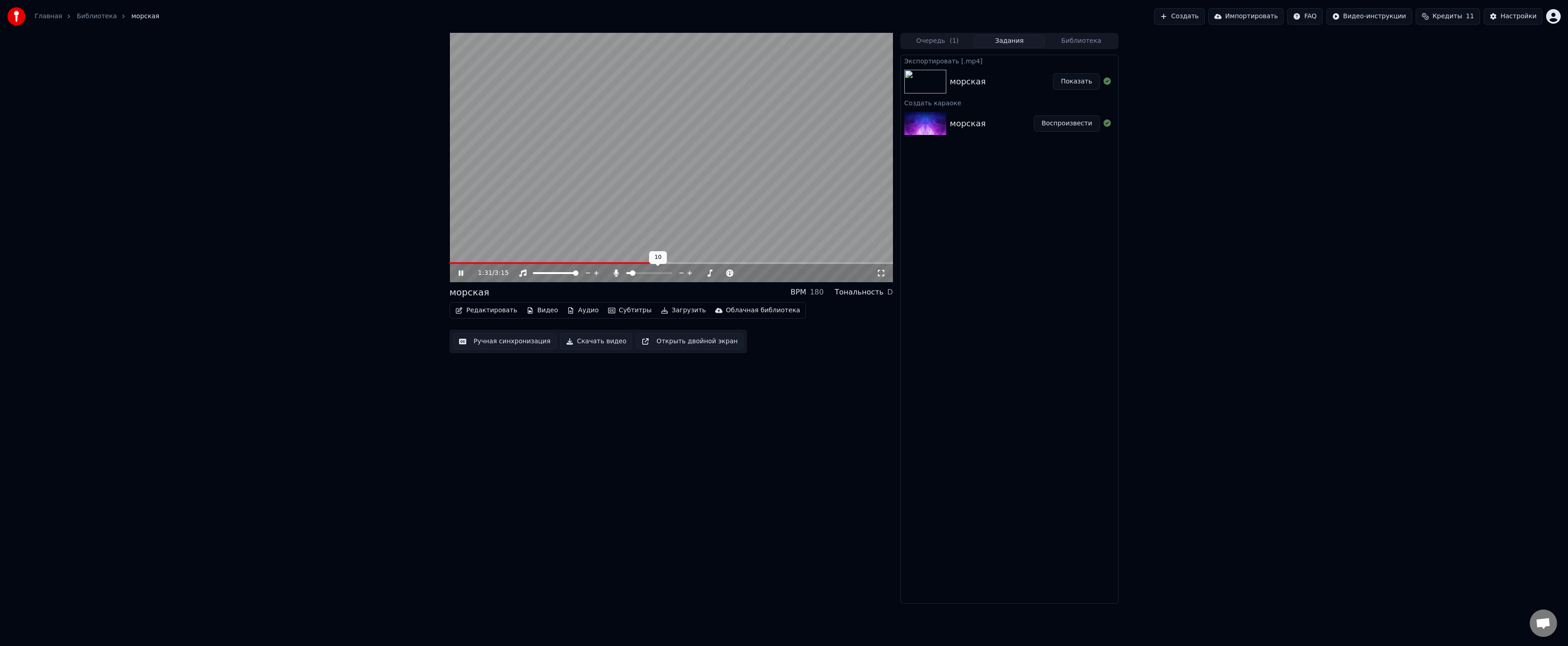
click at [690, 271] on icon at bounding box center [690, 273] width 9 height 9
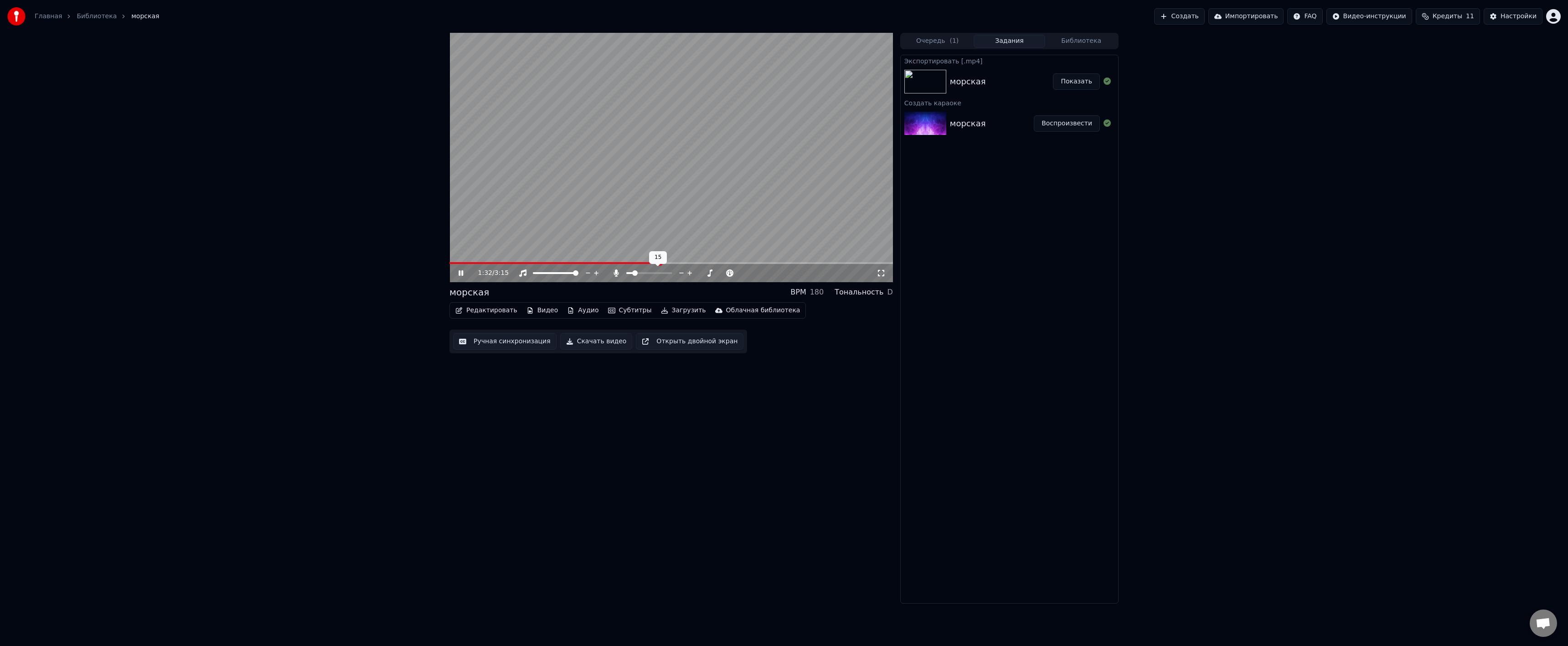
click at [690, 271] on icon at bounding box center [690, 273] width 9 height 9
click at [682, 274] on icon at bounding box center [682, 273] width 9 height 9
click at [663, 310] on button "Загрузить" at bounding box center [684, 310] width 52 height 13
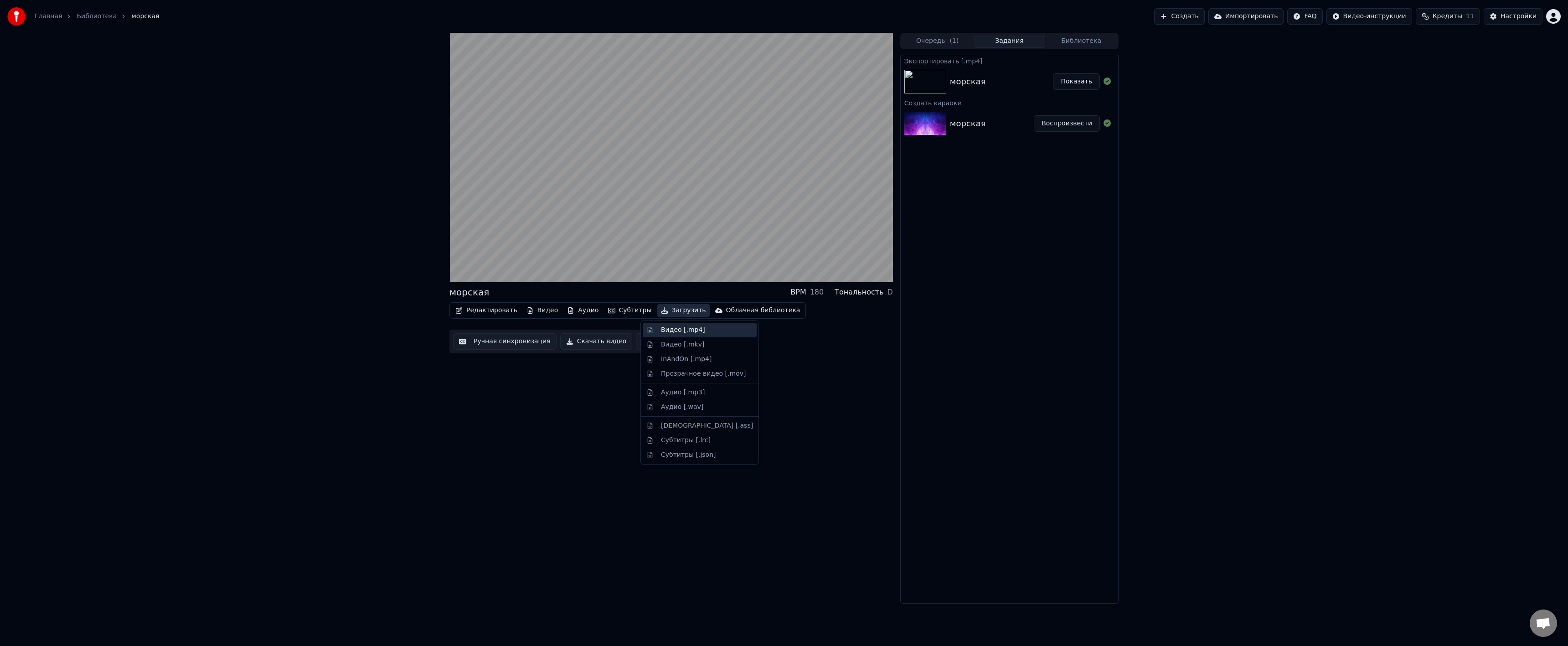
click at [704, 329] on div "Видео [.mp4]" at bounding box center [707, 330] width 92 height 9
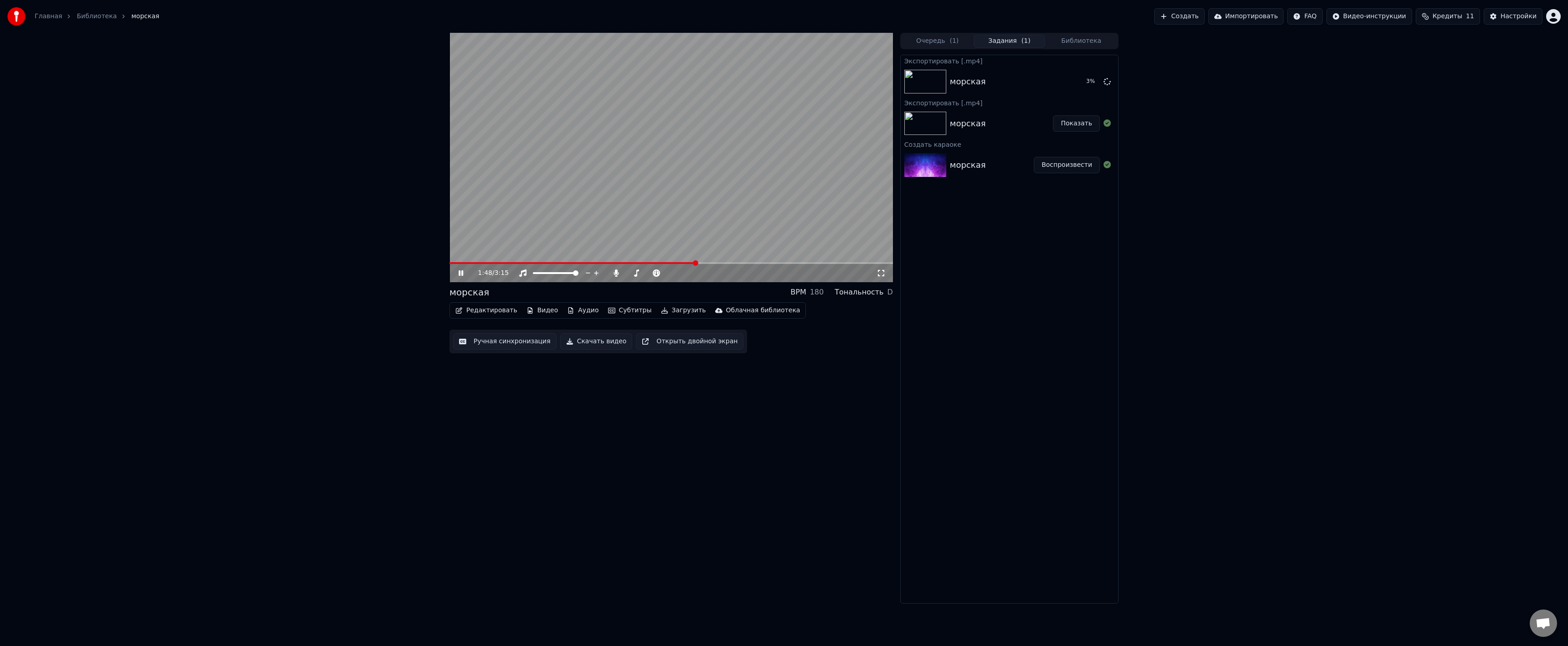
click at [1001, 122] on div "морская" at bounding box center [1002, 123] width 103 height 13
click at [1084, 122] on button "Показать" at bounding box center [1076, 123] width 47 height 16
click at [1085, 121] on button "Показать" at bounding box center [1076, 123] width 47 height 16
click at [1108, 124] on icon at bounding box center [1107, 123] width 7 height 7
click at [996, 125] on div "морская" at bounding box center [1002, 123] width 103 height 13
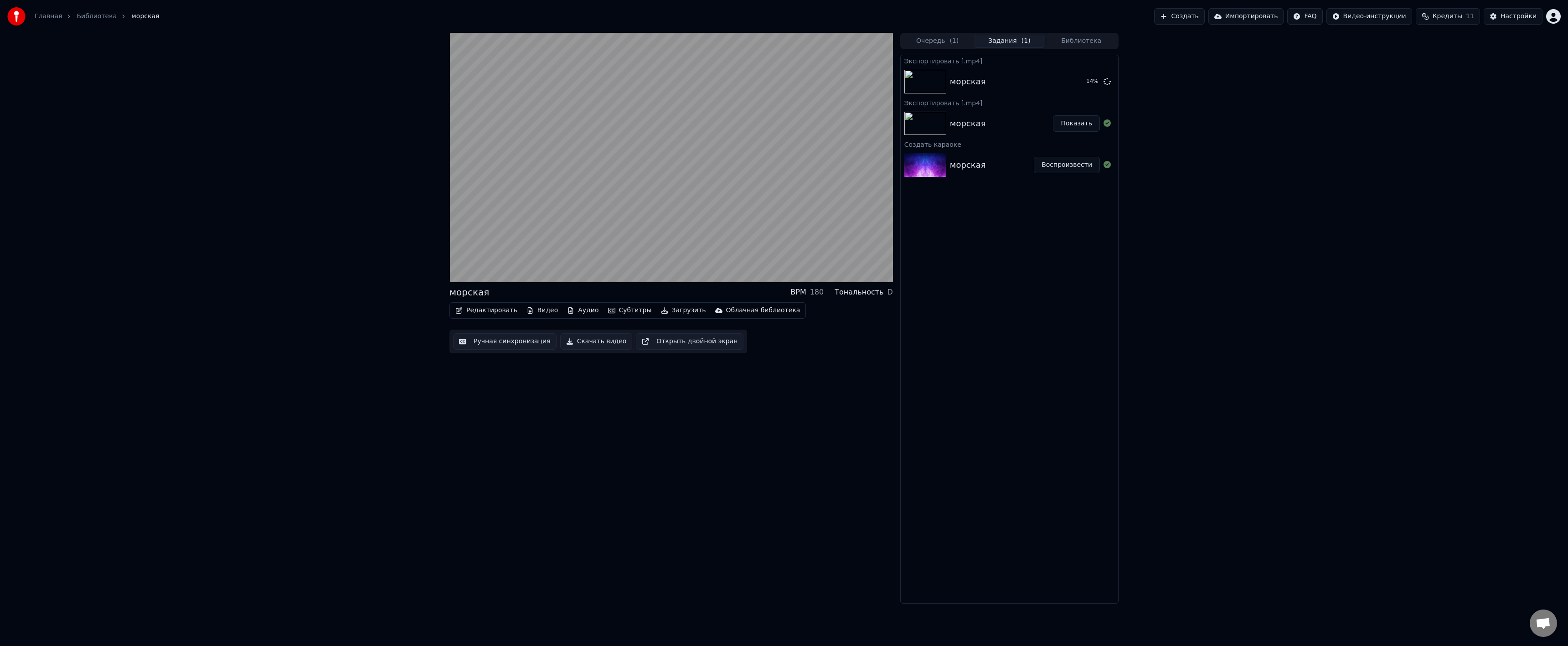
drag, startPoint x: 920, startPoint y: 110, endPoint x: 943, endPoint y: 128, distance: 29.2
click at [943, 128] on div "морская Показать" at bounding box center [1009, 123] width 217 height 31
drag, startPoint x: 959, startPoint y: 115, endPoint x: 1006, endPoint y: 132, distance: 50.0
click at [1075, 83] on button "Показать" at bounding box center [1076, 82] width 47 height 16
click at [743, 157] on video at bounding box center [671, 158] width 444 height 250
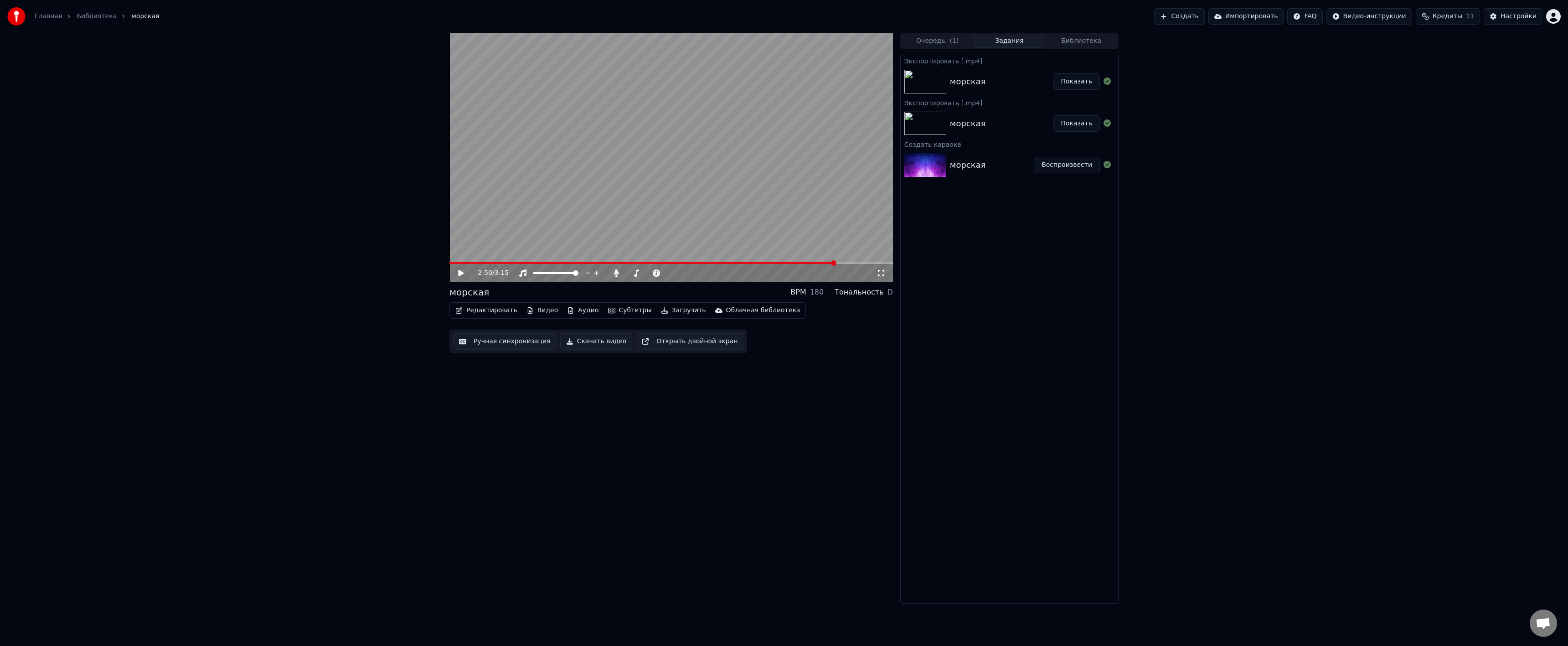
click at [1073, 85] on button "Показать" at bounding box center [1076, 82] width 47 height 16
click at [1204, 18] on button "Создать" at bounding box center [1179, 16] width 50 height 16
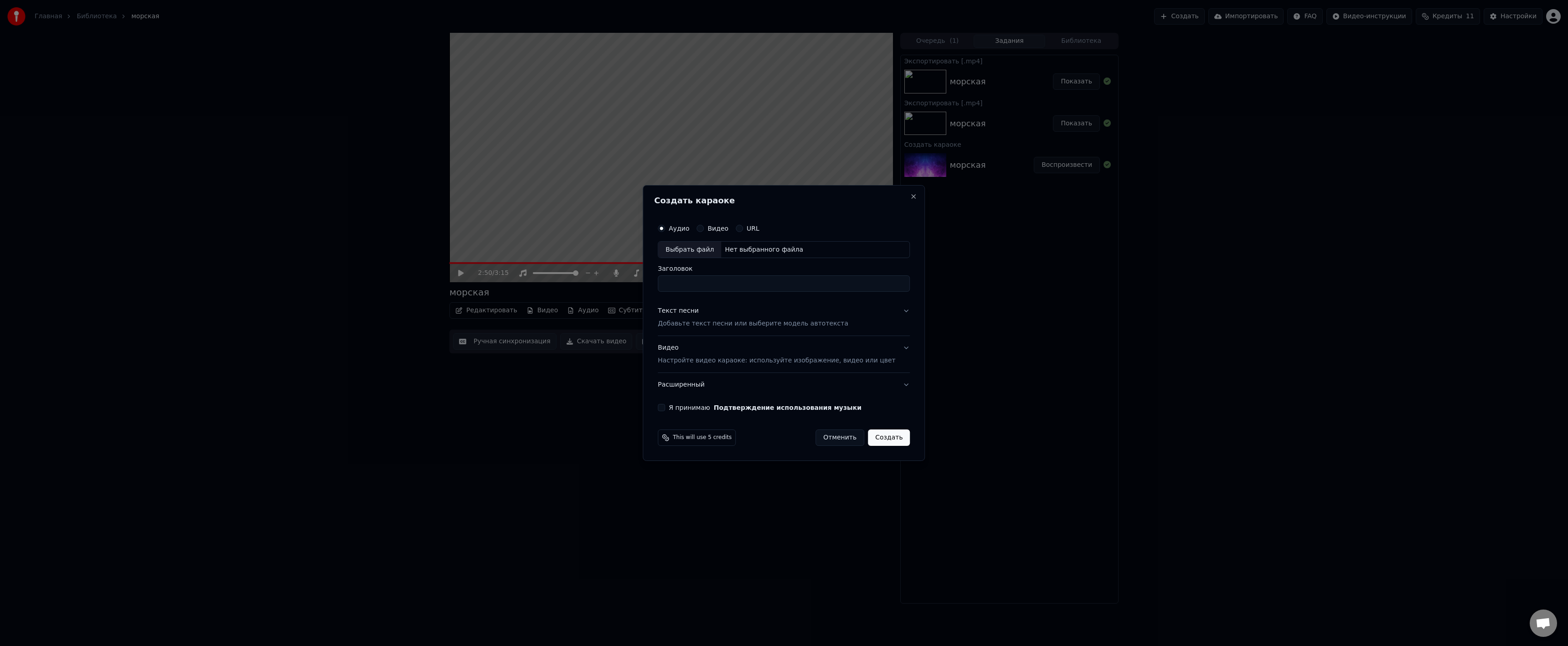
click at [703, 250] on div "Выбрать файл" at bounding box center [689, 250] width 63 height 16
drag, startPoint x: 696, startPoint y: 283, endPoint x: 654, endPoint y: 284, distance: 42.0
click at [654, 284] on body "**********" at bounding box center [784, 323] width 1568 height 646
type input "******"
click at [889, 311] on button "Текст песни Добавьте текст песни или выберите модель автотекста" at bounding box center [784, 318] width 252 height 37
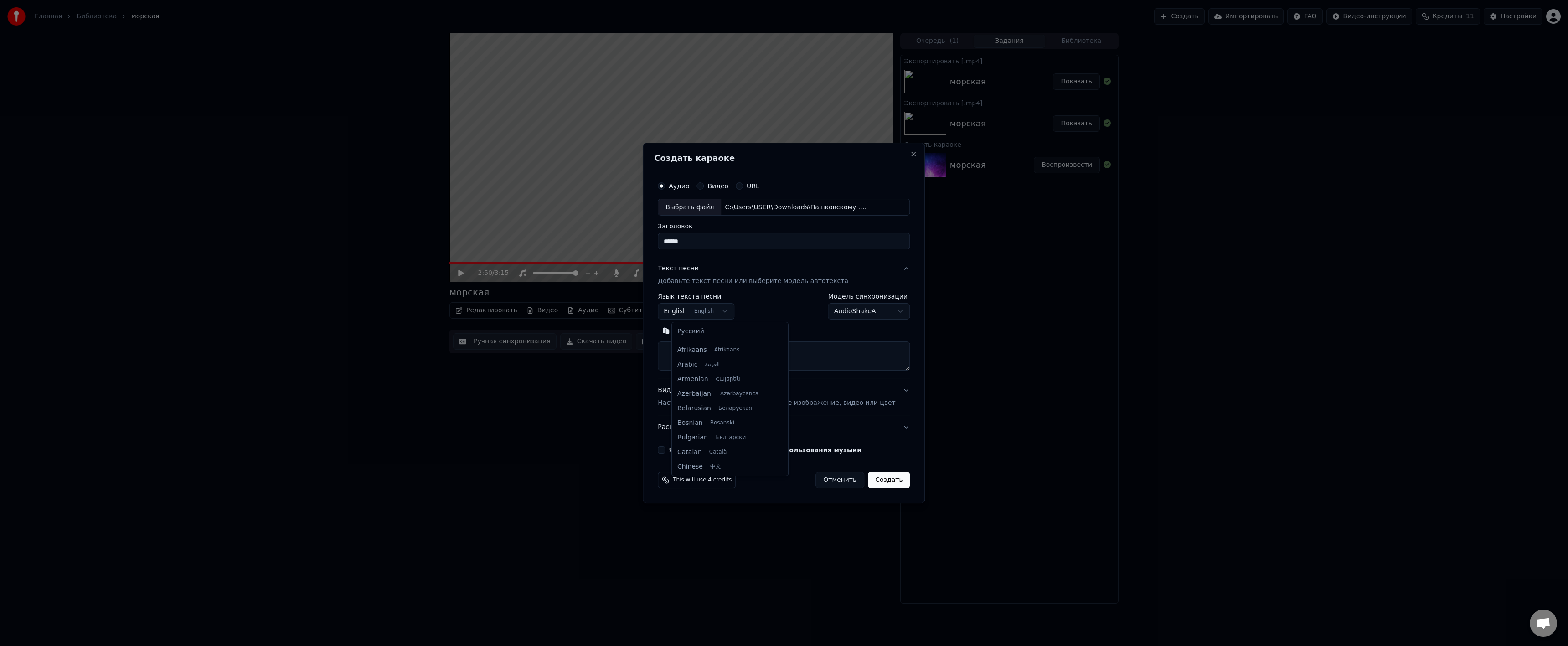
click at [735, 316] on body "Главная Библиотека морская Создать Импортировать FAQ Видео-инструкции Кредиты 1…" at bounding box center [784, 323] width 1568 height 646
select select "**"
click at [738, 351] on textarea at bounding box center [784, 357] width 252 height 29
paste textarea "**********"
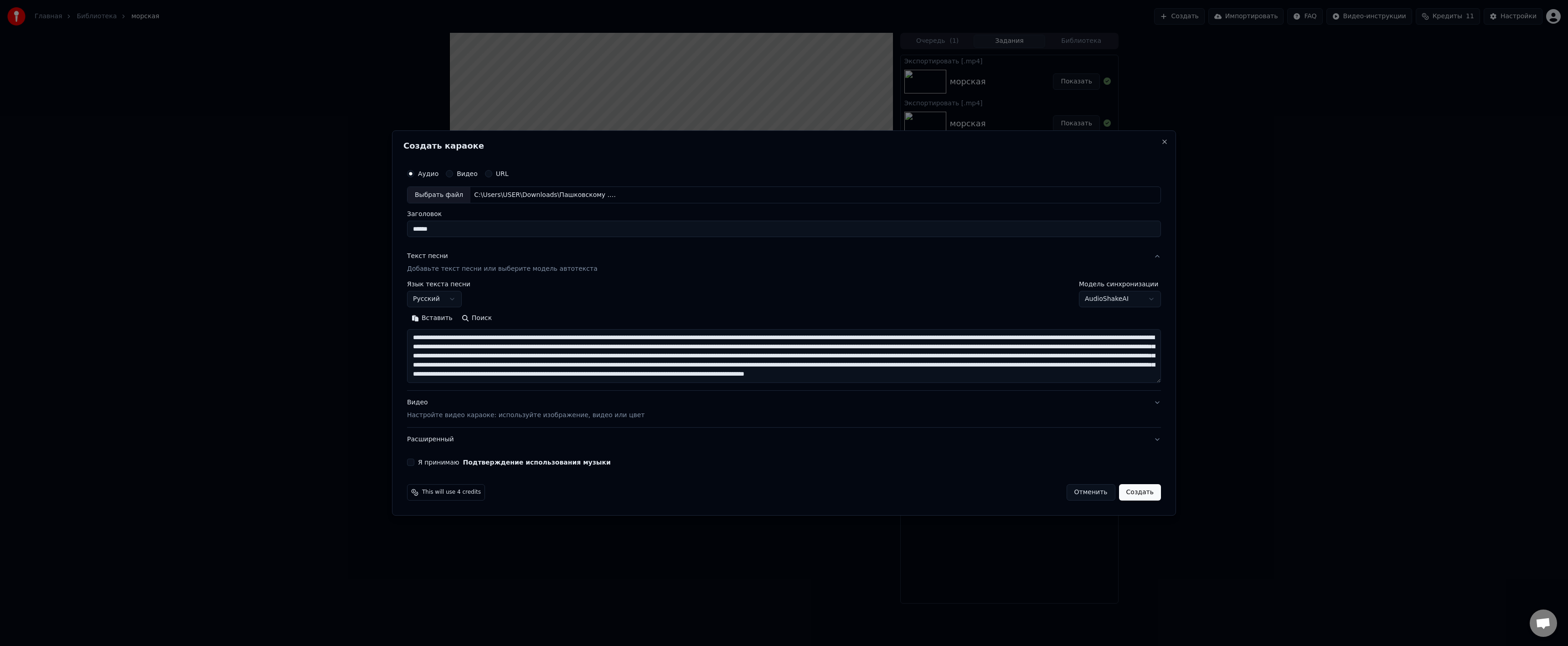
scroll to position [185, 0]
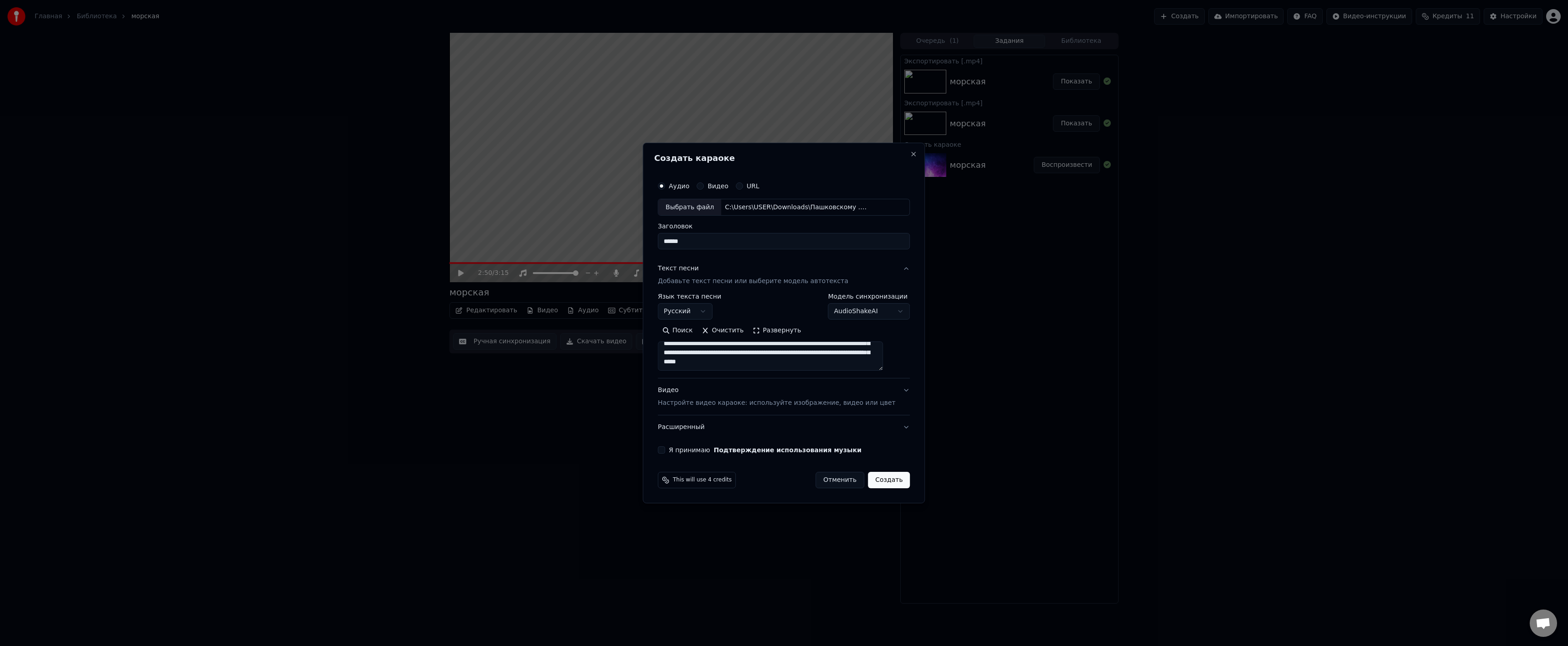
click at [789, 336] on button "Развернуть" at bounding box center [777, 331] width 57 height 15
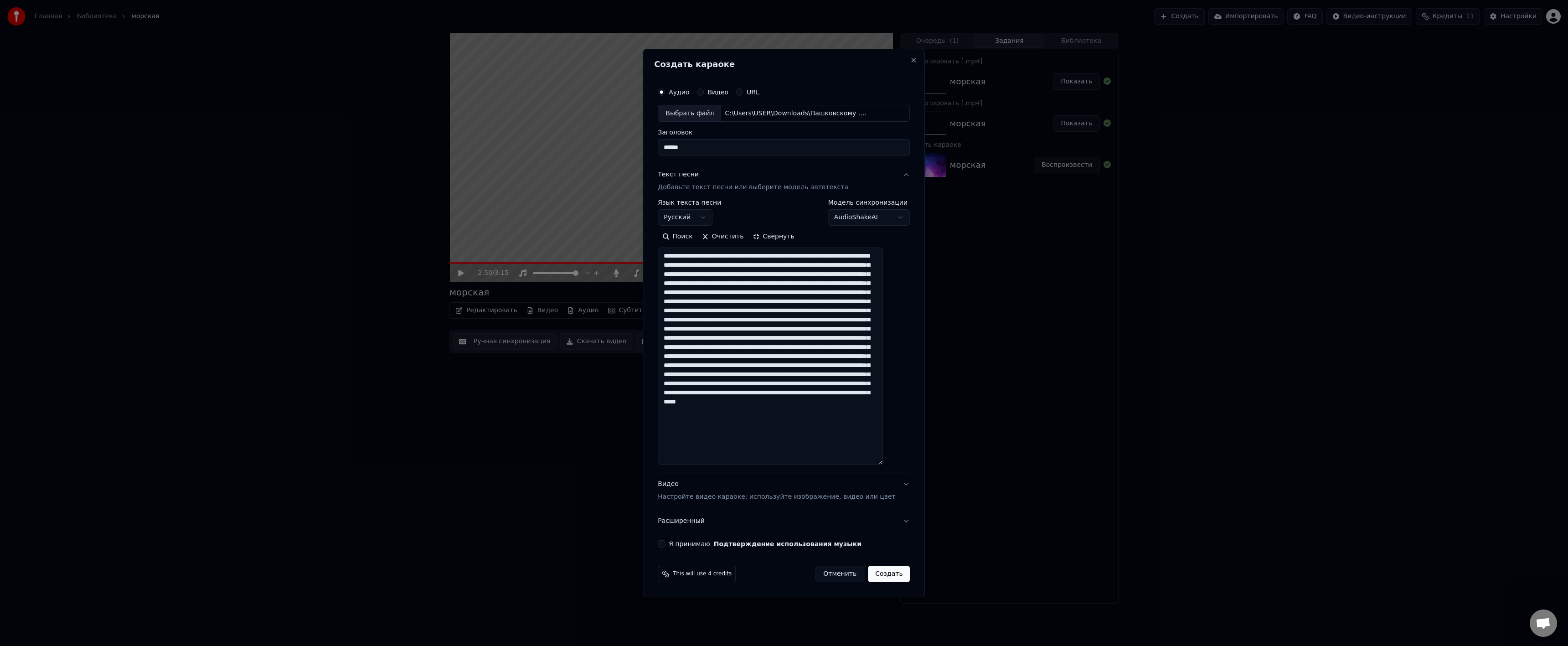
scroll to position [0, 0]
drag, startPoint x: 742, startPoint y: 257, endPoint x: 660, endPoint y: 256, distance: 82.0
click at [660, 256] on div "**********" at bounding box center [784, 323] width 282 height 549
click at [833, 284] on textarea at bounding box center [771, 356] width 225 height 217
click at [871, 293] on textarea at bounding box center [771, 356] width 225 height 217
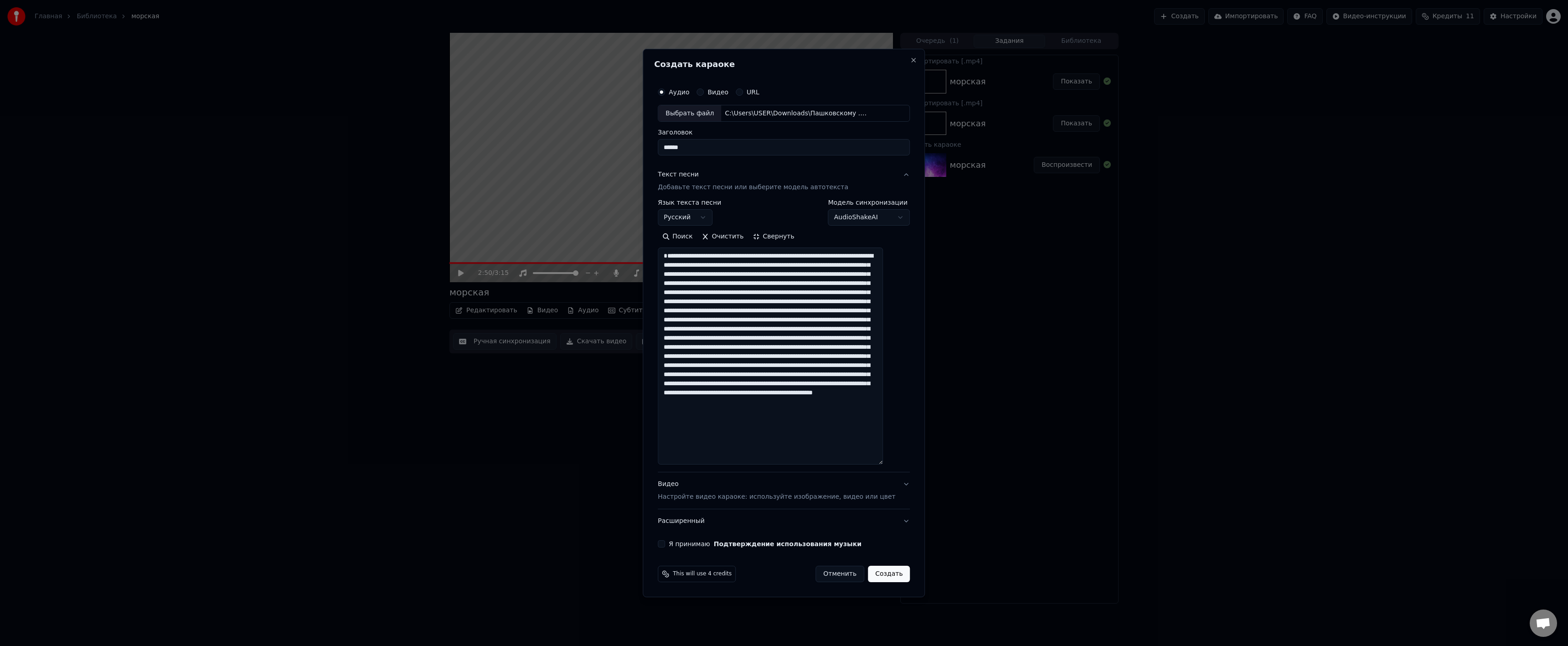
click at [691, 303] on textarea at bounding box center [771, 356] width 225 height 217
click at [772, 358] on textarea at bounding box center [771, 356] width 225 height 217
type textarea "**********"
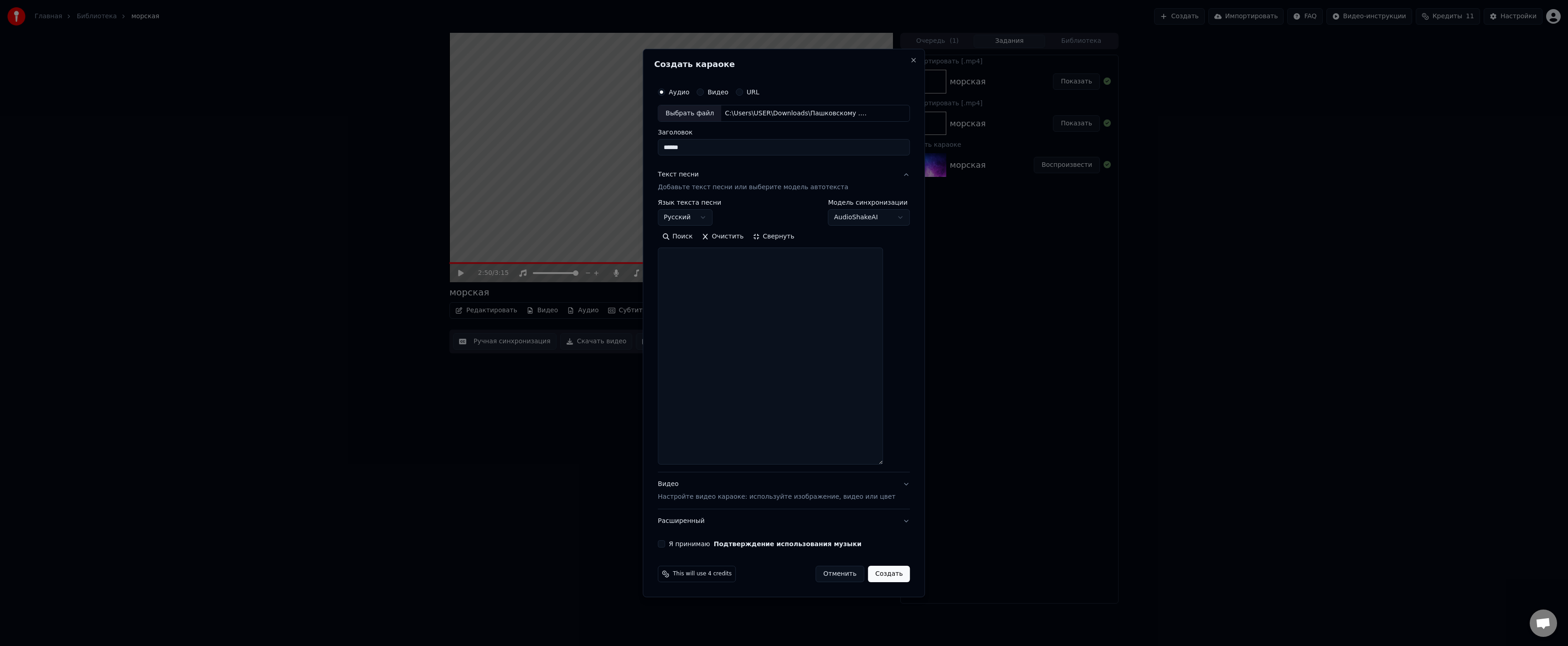
scroll to position [0, 0]
paste textarea "**********"
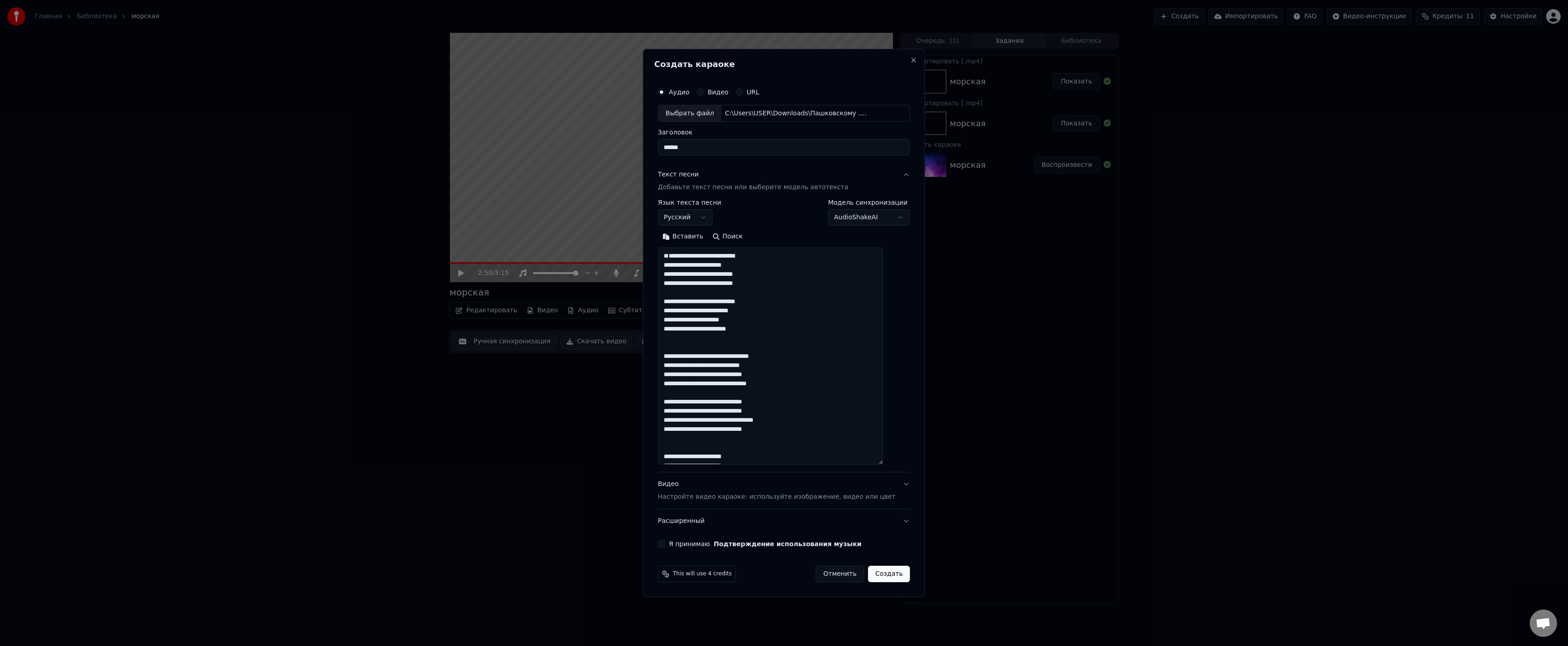
scroll to position [426, 0]
click at [698, 261] on textarea at bounding box center [771, 356] width 225 height 217
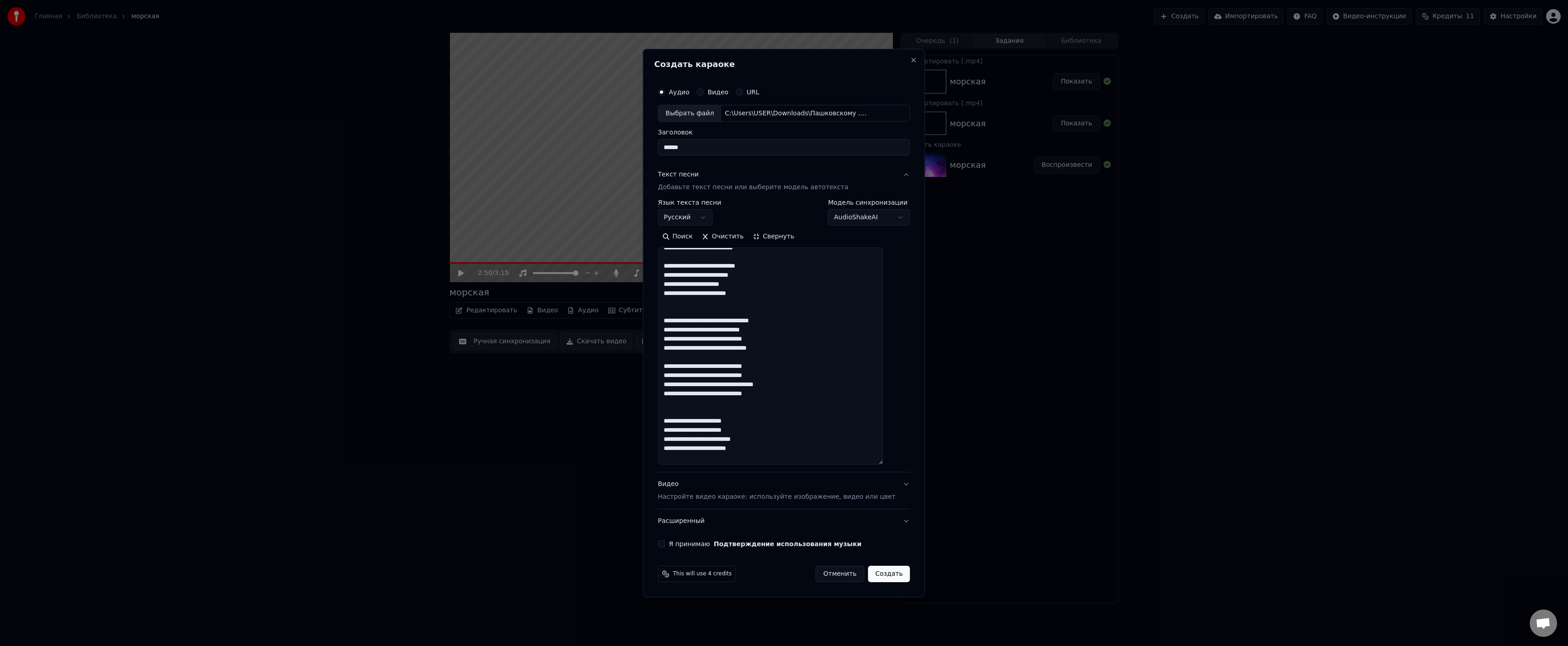
scroll to position [0, 0]
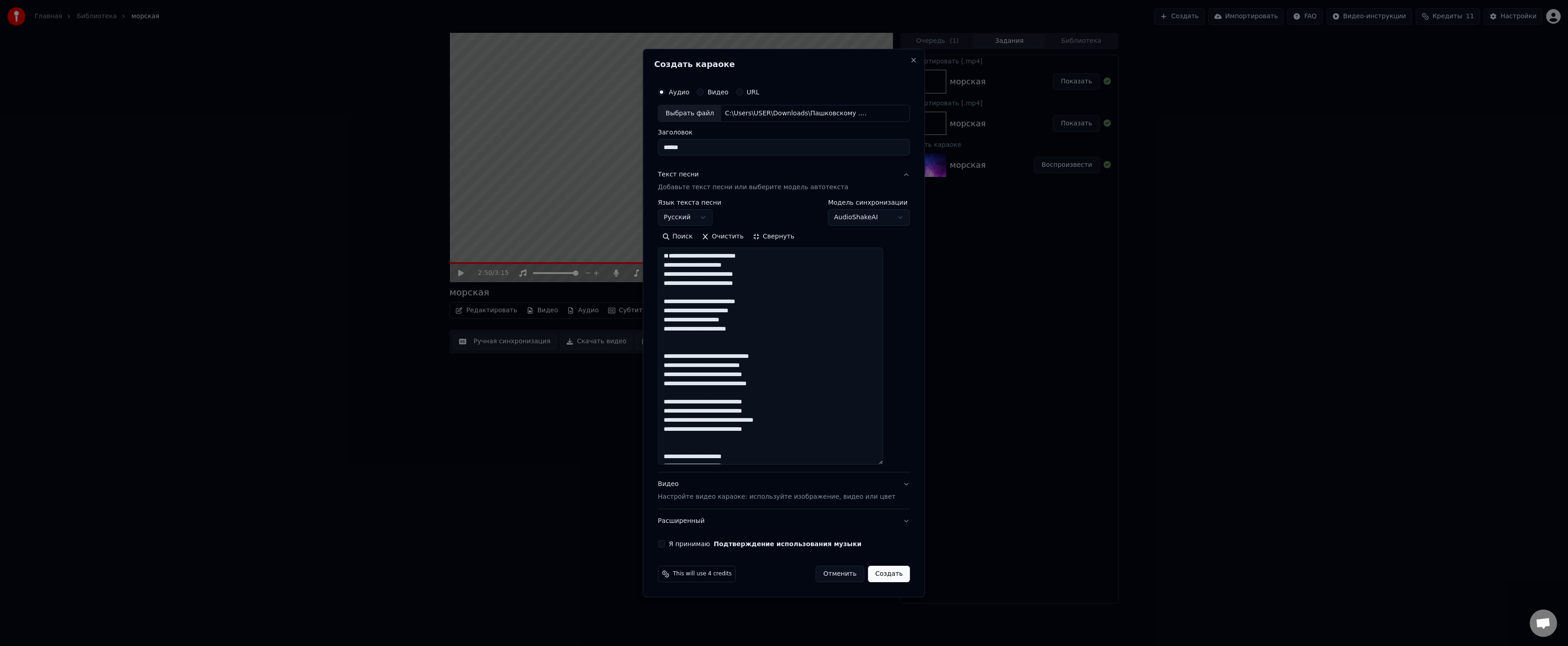
click at [715, 261] on textarea at bounding box center [771, 356] width 225 height 217
click at [699, 269] on textarea at bounding box center [771, 356] width 225 height 217
type textarea "**********"
click at [665, 543] on button "Я принимаю Подтверждение использования музыки" at bounding box center [662, 544] width 7 height 7
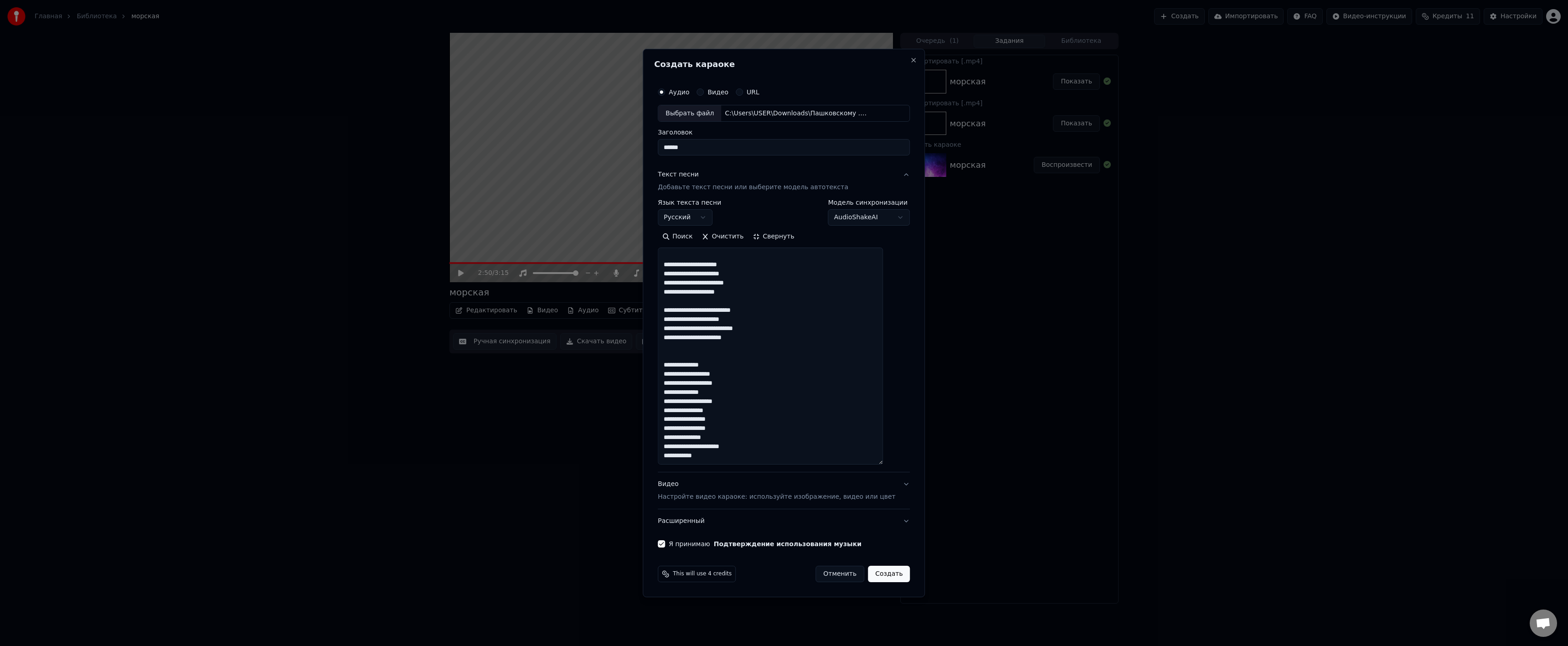
click at [888, 576] on button "Создать" at bounding box center [889, 574] width 42 height 16
select select
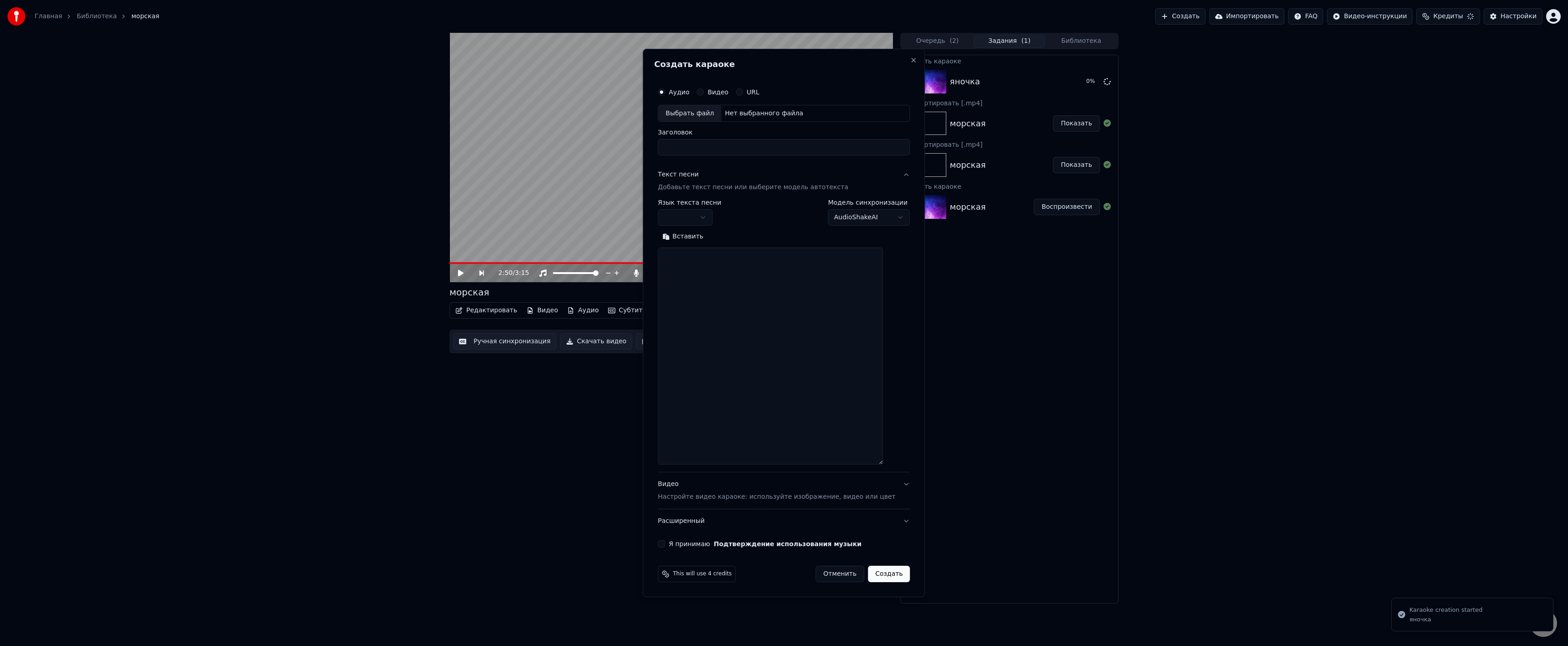
scroll to position [0, 0]
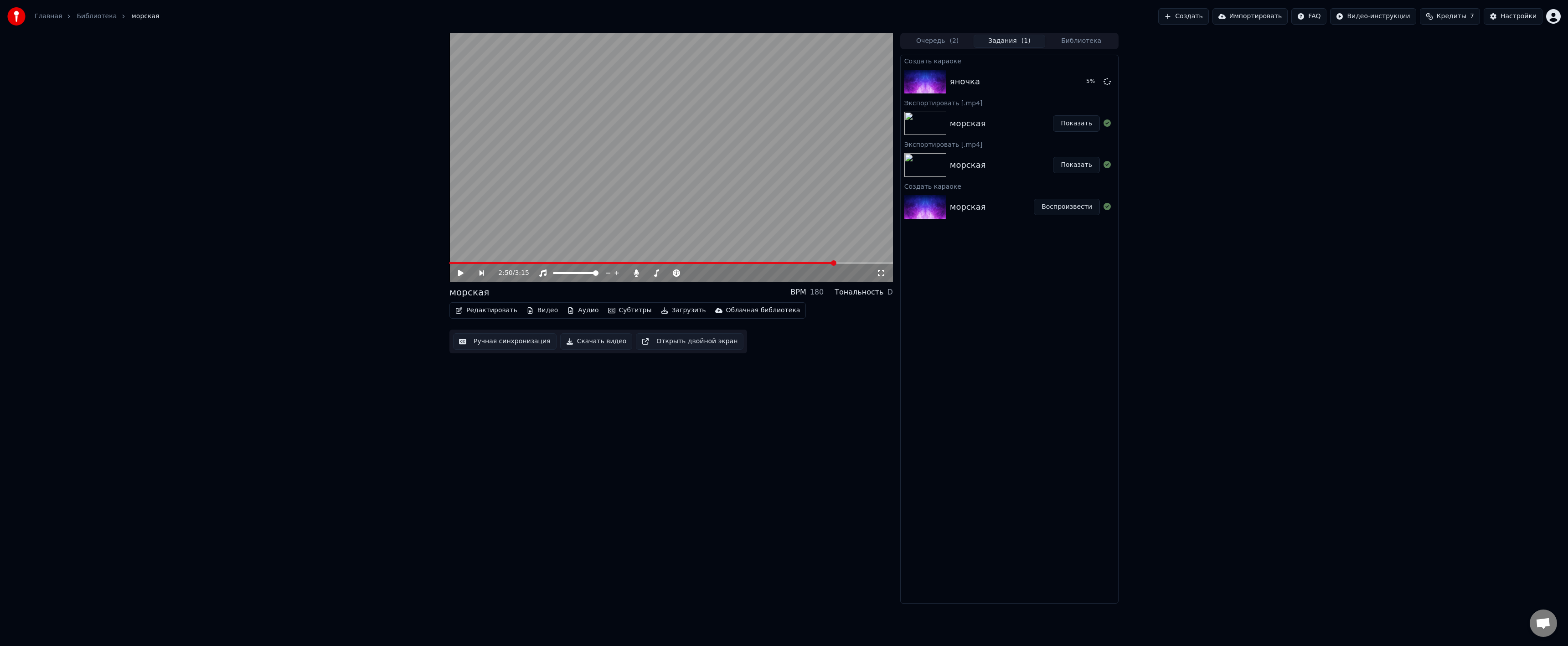
click at [978, 205] on div "морская" at bounding box center [968, 206] width 36 height 13
click at [1063, 205] on button "Воспроизвести" at bounding box center [1066, 206] width 66 height 16
click at [880, 272] on icon at bounding box center [881, 273] width 9 height 7
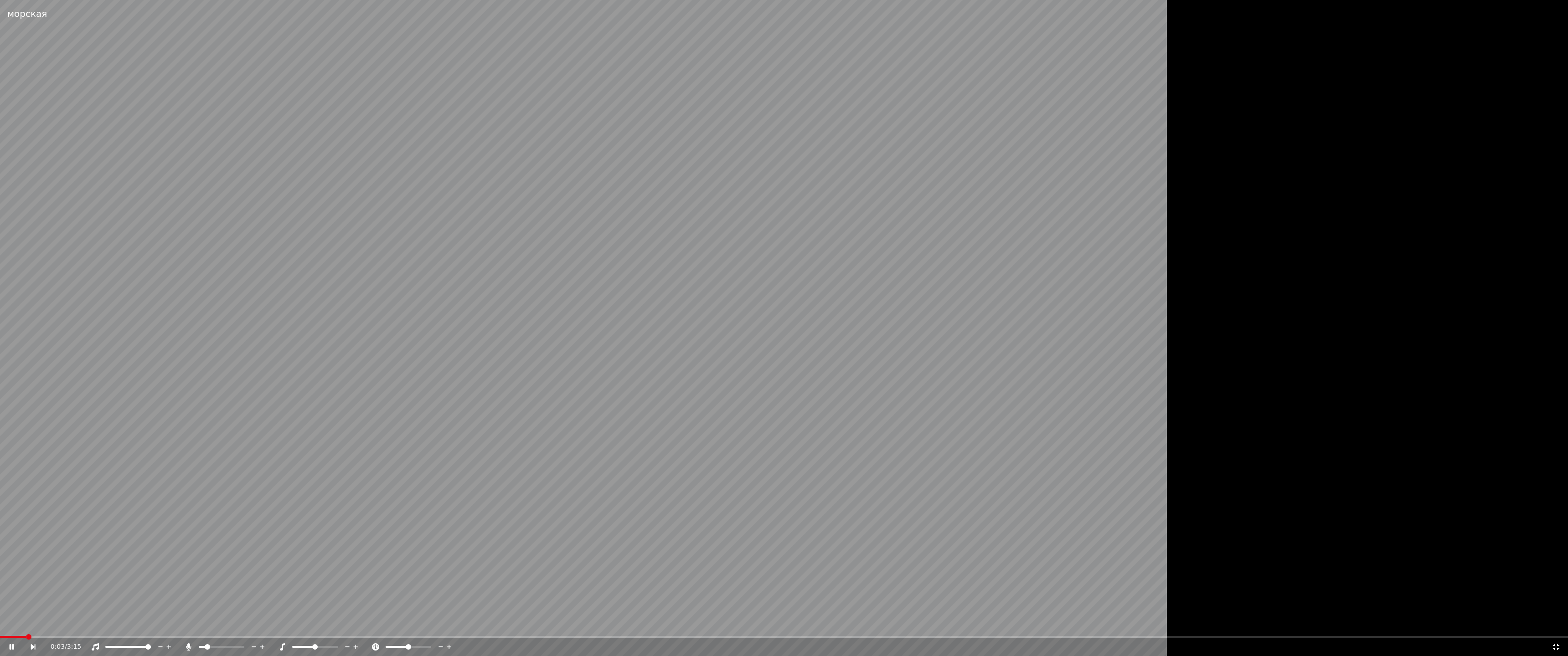
click at [1106, 335] on video at bounding box center [656, 328] width 1313 height 656
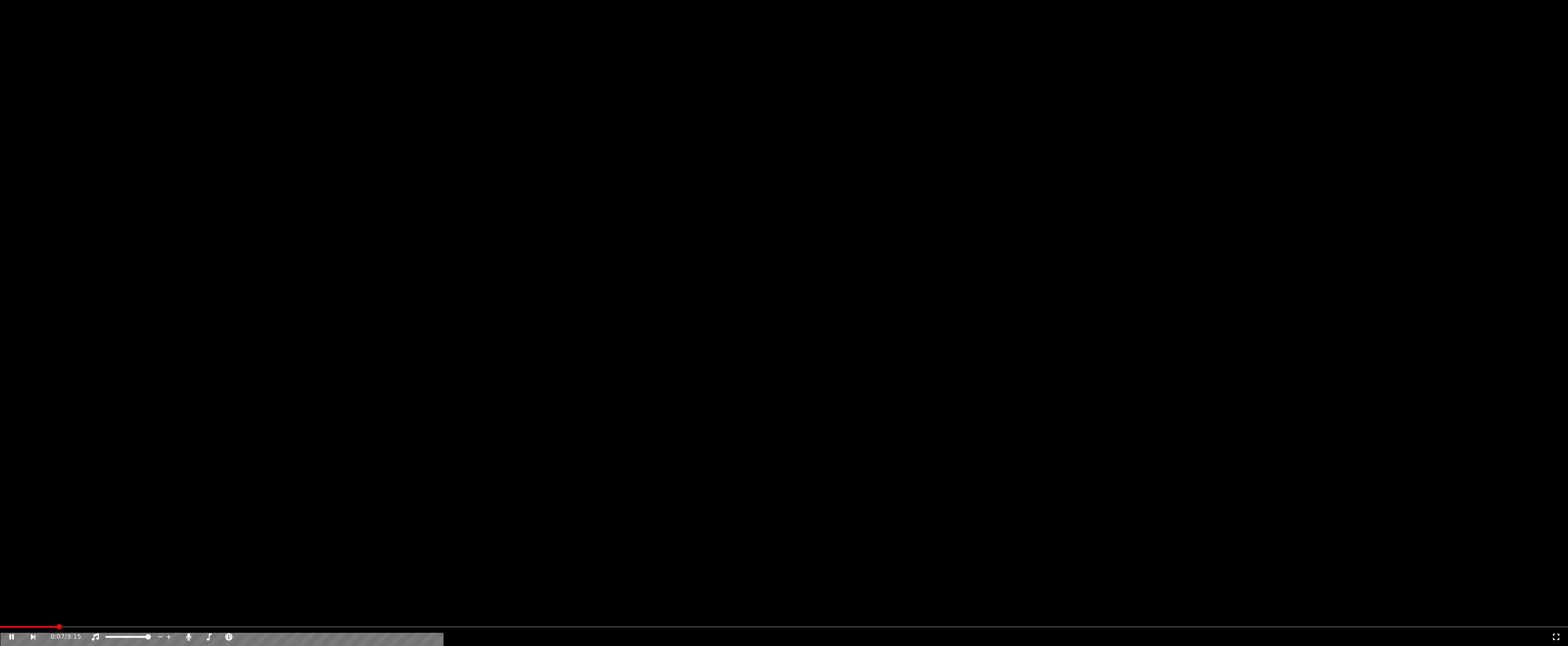
click at [618, 68] on button "Субтитры" at bounding box center [630, 61] width 51 height 13
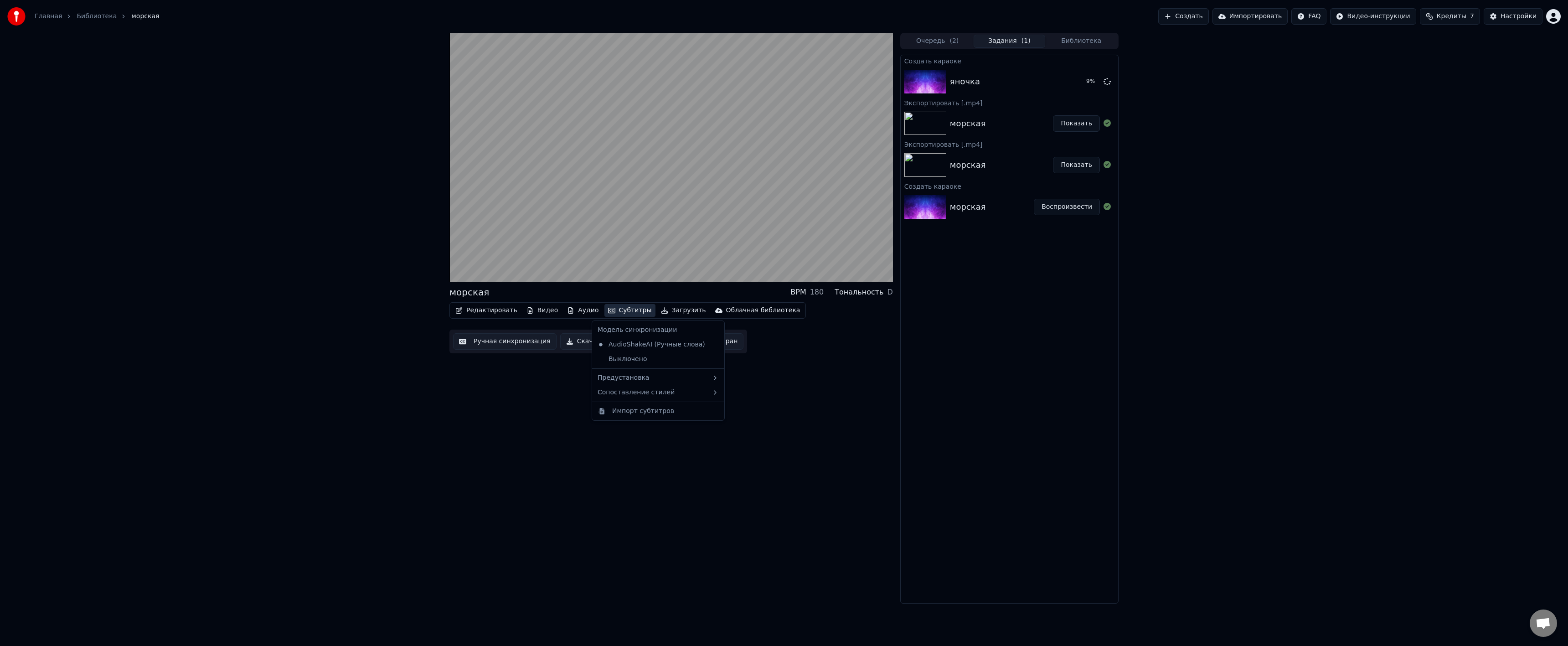
click at [667, 467] on div "морская BPM 180 Тональность D Редактировать Видео Аудио Субтитры Загрузить Обла…" at bounding box center [671, 318] width 444 height 571
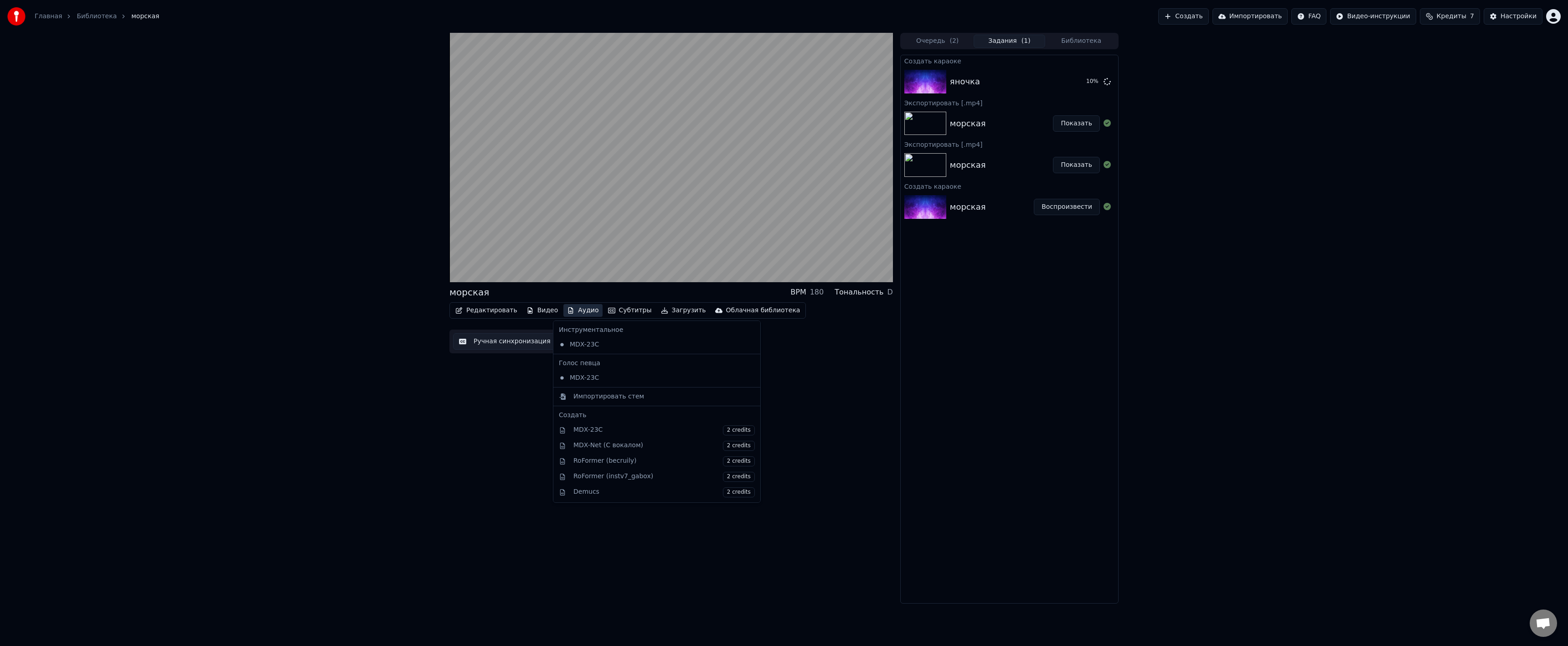
click at [570, 309] on button "Аудио" at bounding box center [583, 310] width 39 height 13
click at [477, 420] on div "морская BPM 180 Тональность D Редактировать Видео Аудио Субтитры Загрузить Обла…" at bounding box center [671, 318] width 444 height 571
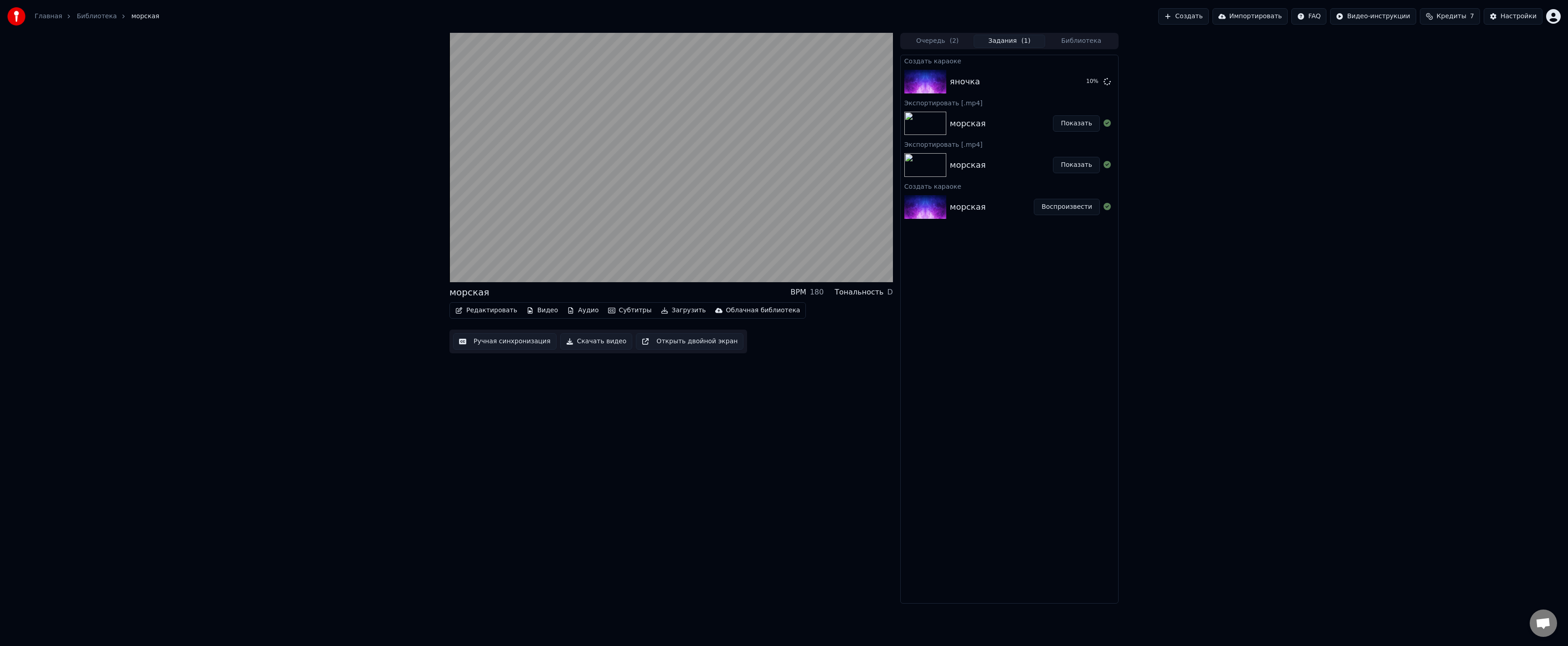
click at [534, 312] on button "Видео" at bounding box center [542, 310] width 39 height 13
click at [465, 410] on div "морская BPM 180 Тональность D Редактировать Видео Аудио Субтитры Загрузить Обла…" at bounding box center [671, 318] width 444 height 571
click at [1056, 85] on button "Воспроизвести" at bounding box center [1066, 82] width 66 height 16
click at [880, 272] on icon at bounding box center [881, 273] width 9 height 7
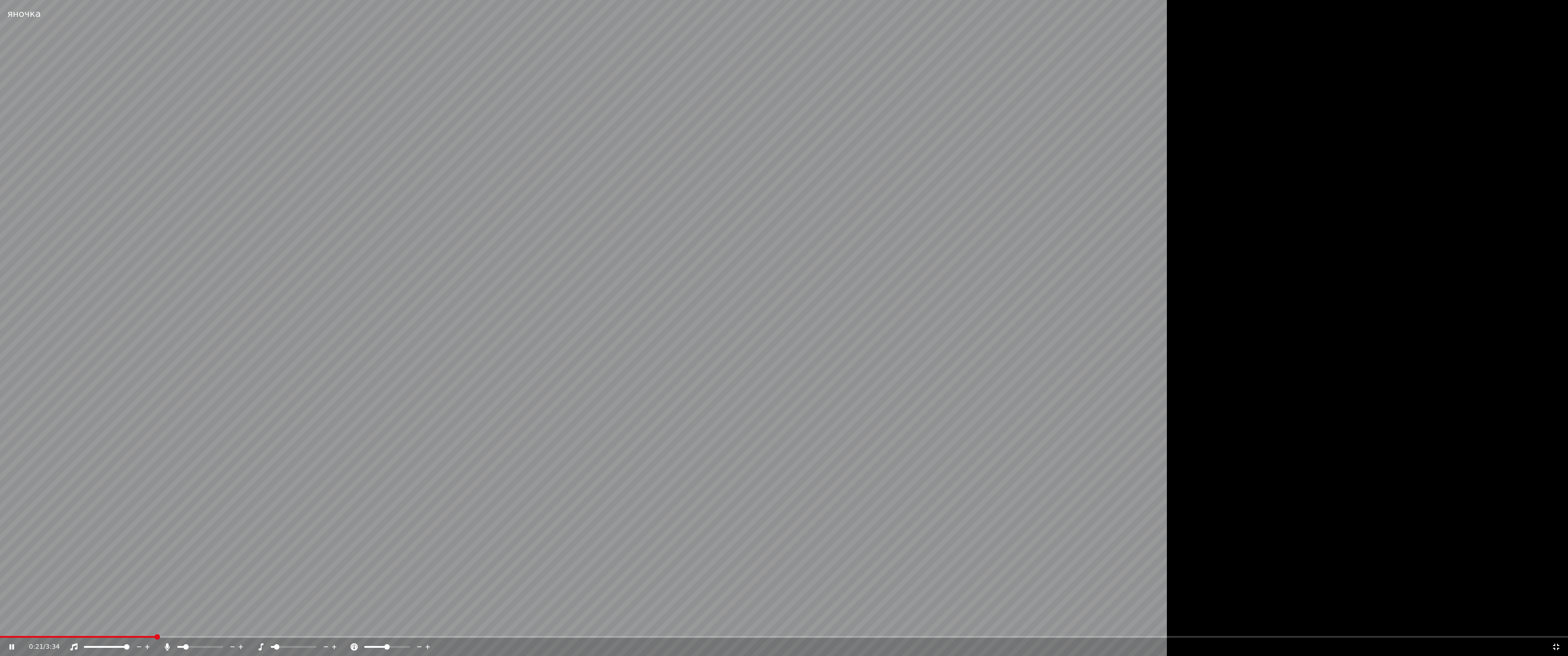
click at [332, 547] on video at bounding box center [656, 328] width 1313 height 656
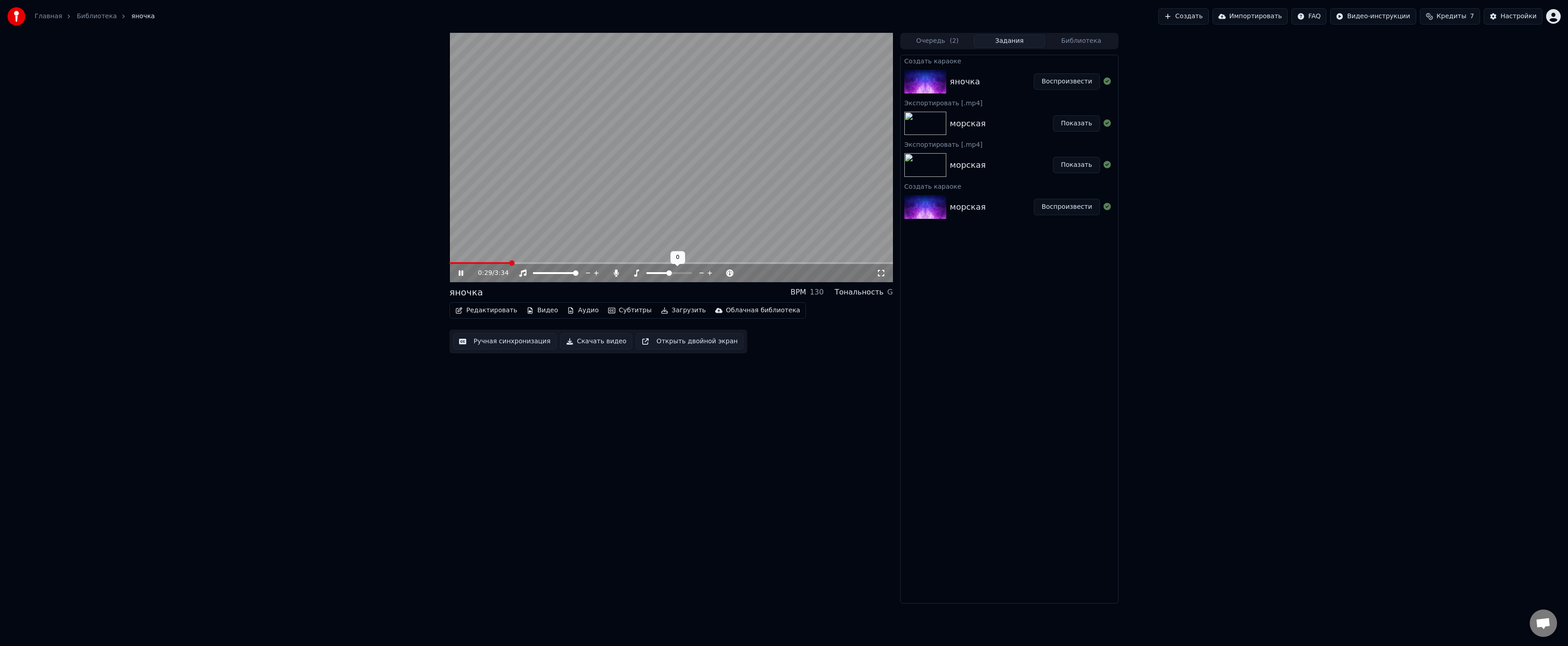
click at [669, 272] on span at bounding box center [669, 273] width 5 height 5
click at [626, 272] on span at bounding box center [629, 273] width 5 height 5
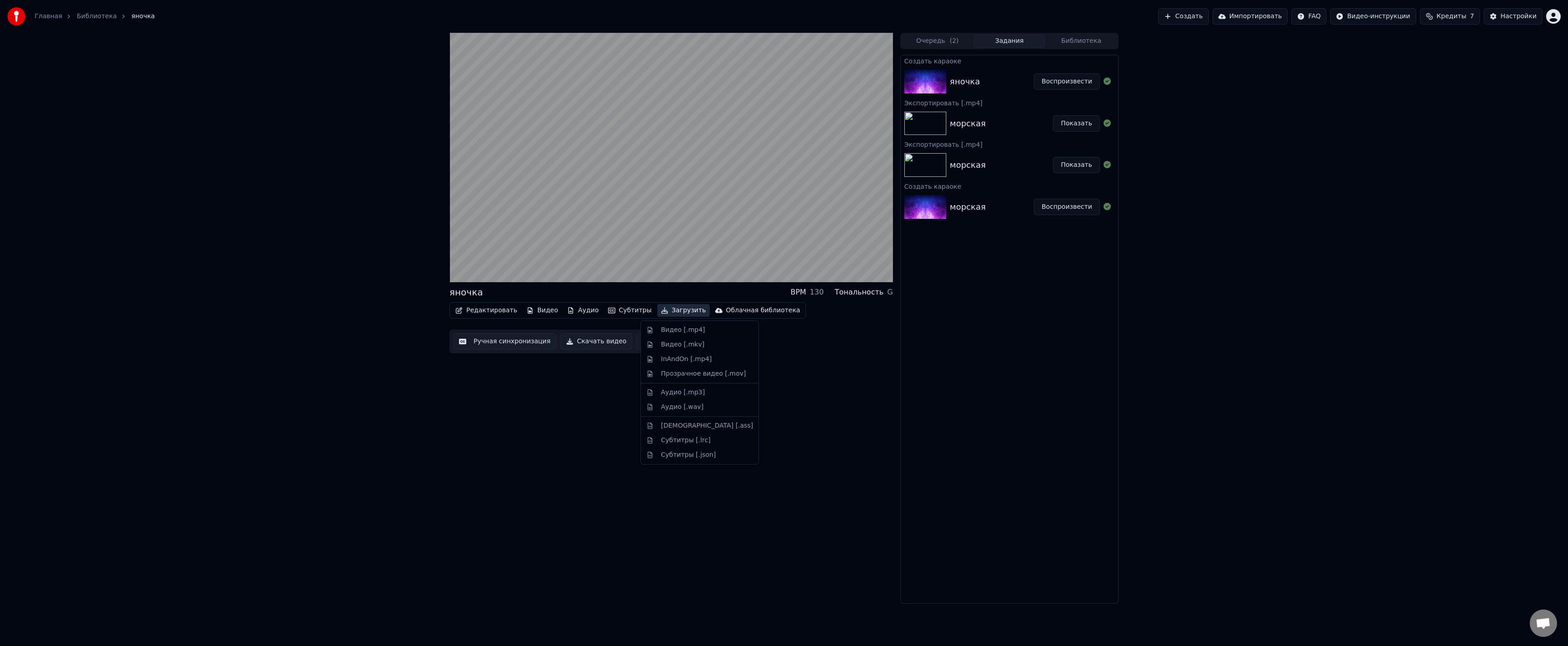
click at [662, 309] on button "Загрузить" at bounding box center [684, 310] width 52 height 13
click at [676, 329] on div "Видео [.mp4]" at bounding box center [683, 330] width 44 height 9
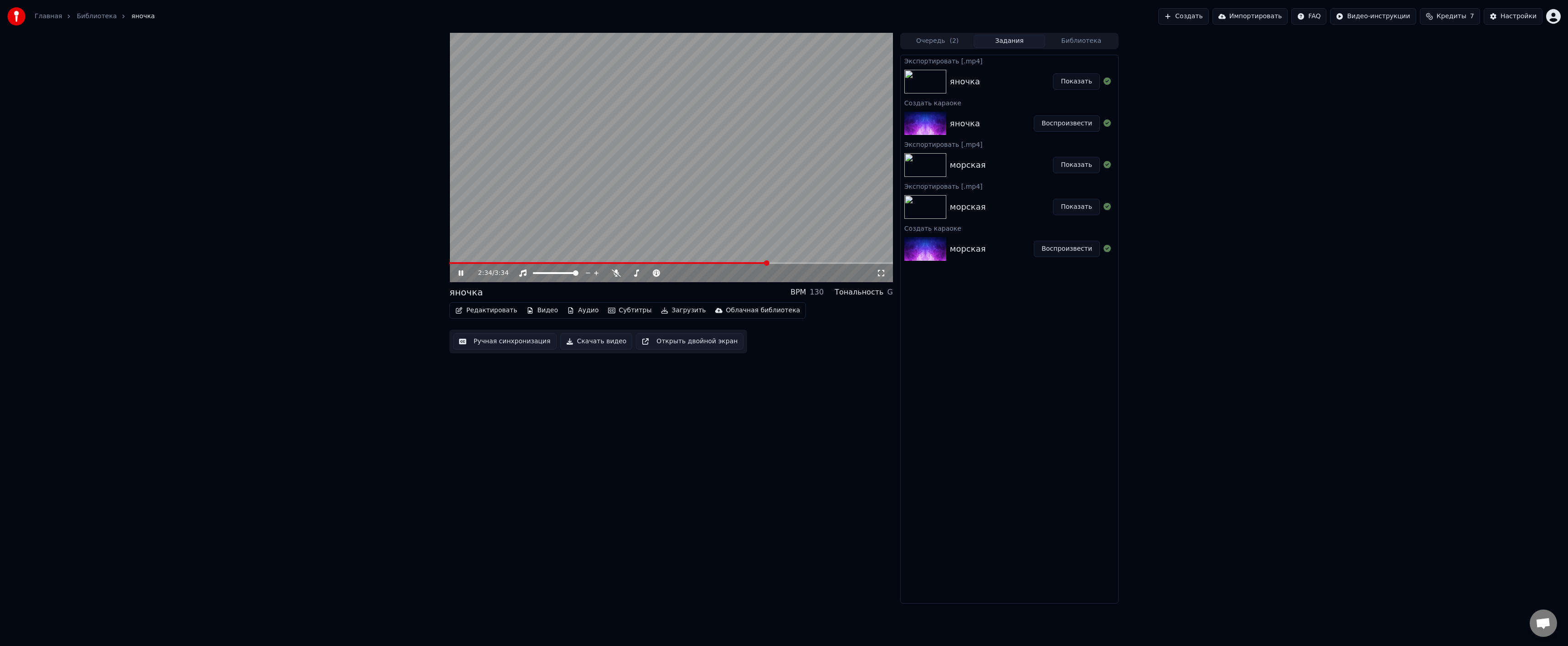
click at [1080, 82] on button "Показать" at bounding box center [1076, 82] width 47 height 16
